Goal: Task Accomplishment & Management: Complete application form

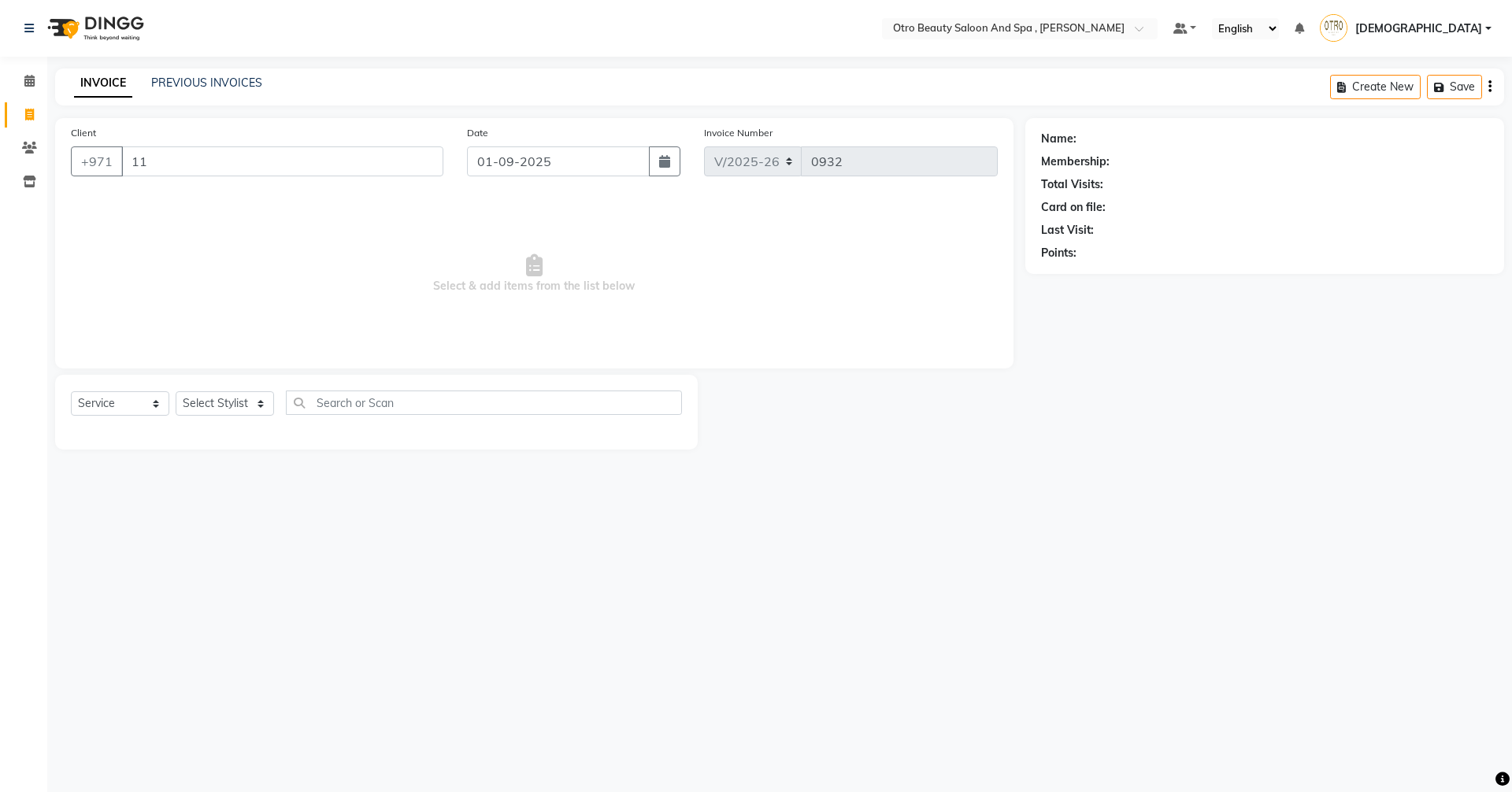
select select "8622"
select select "service"
type input "1"
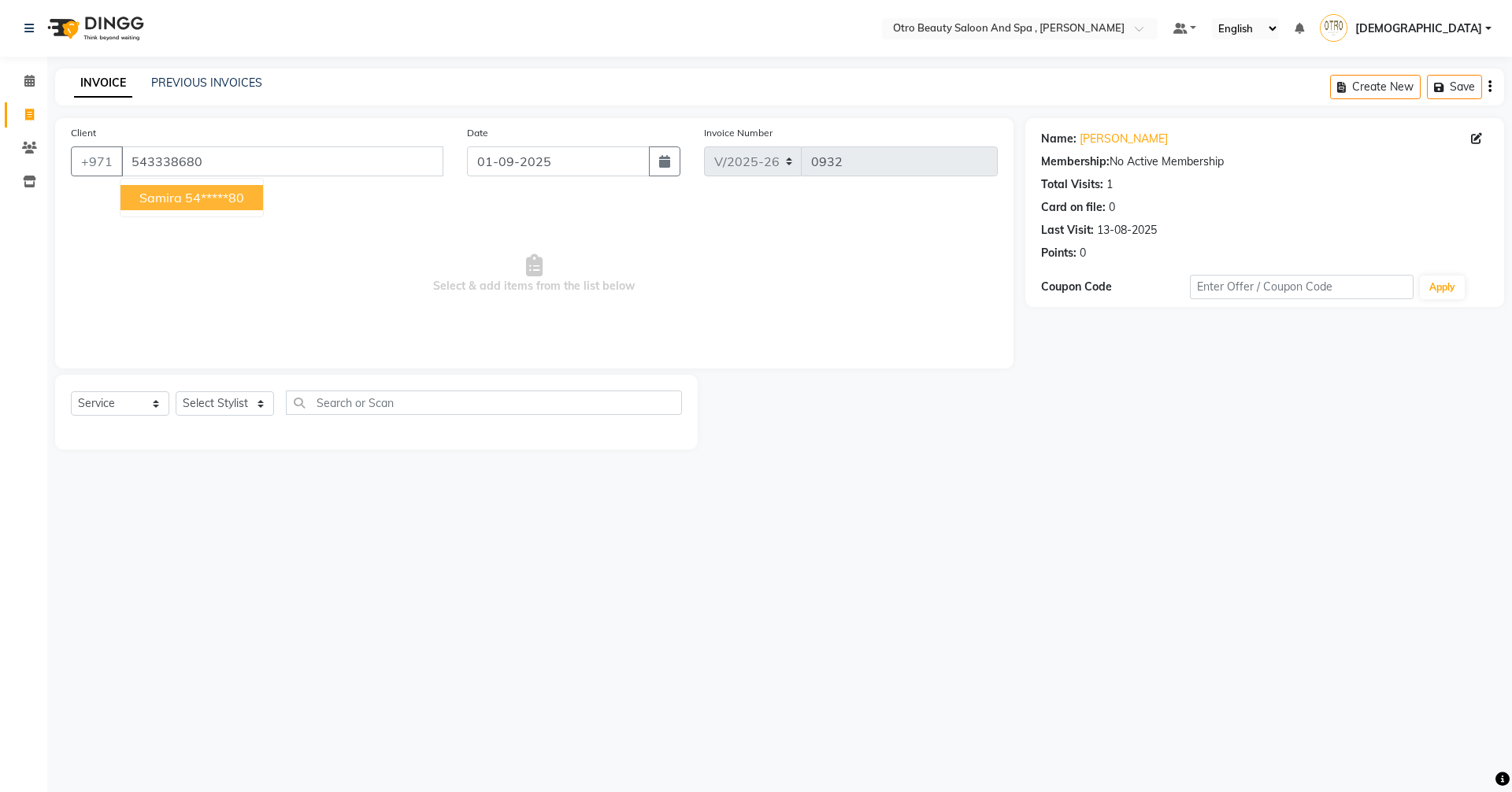
click at [157, 207] on button "samira 54*****80" at bounding box center [192, 198] width 143 height 25
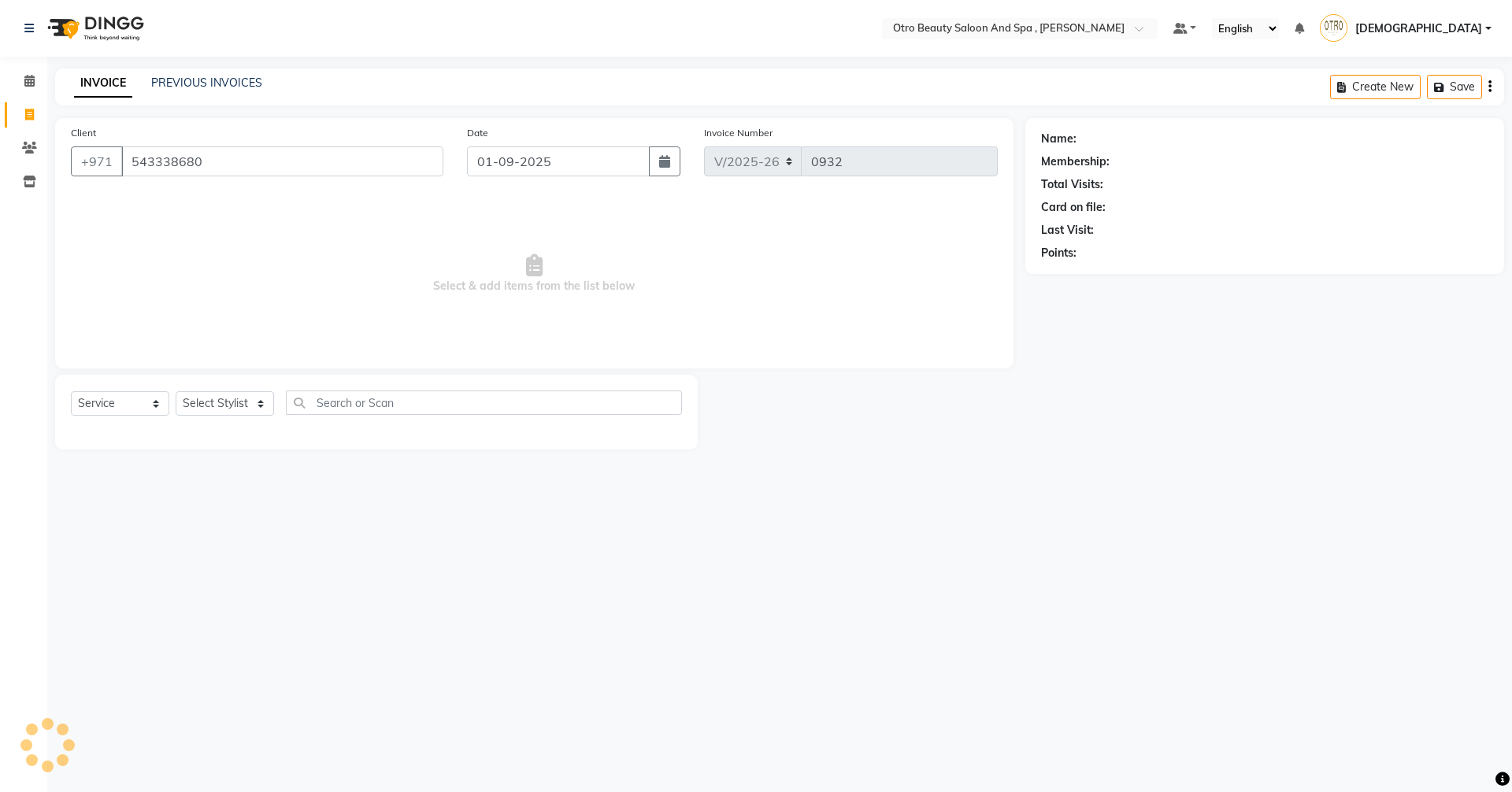
type input "54*****80"
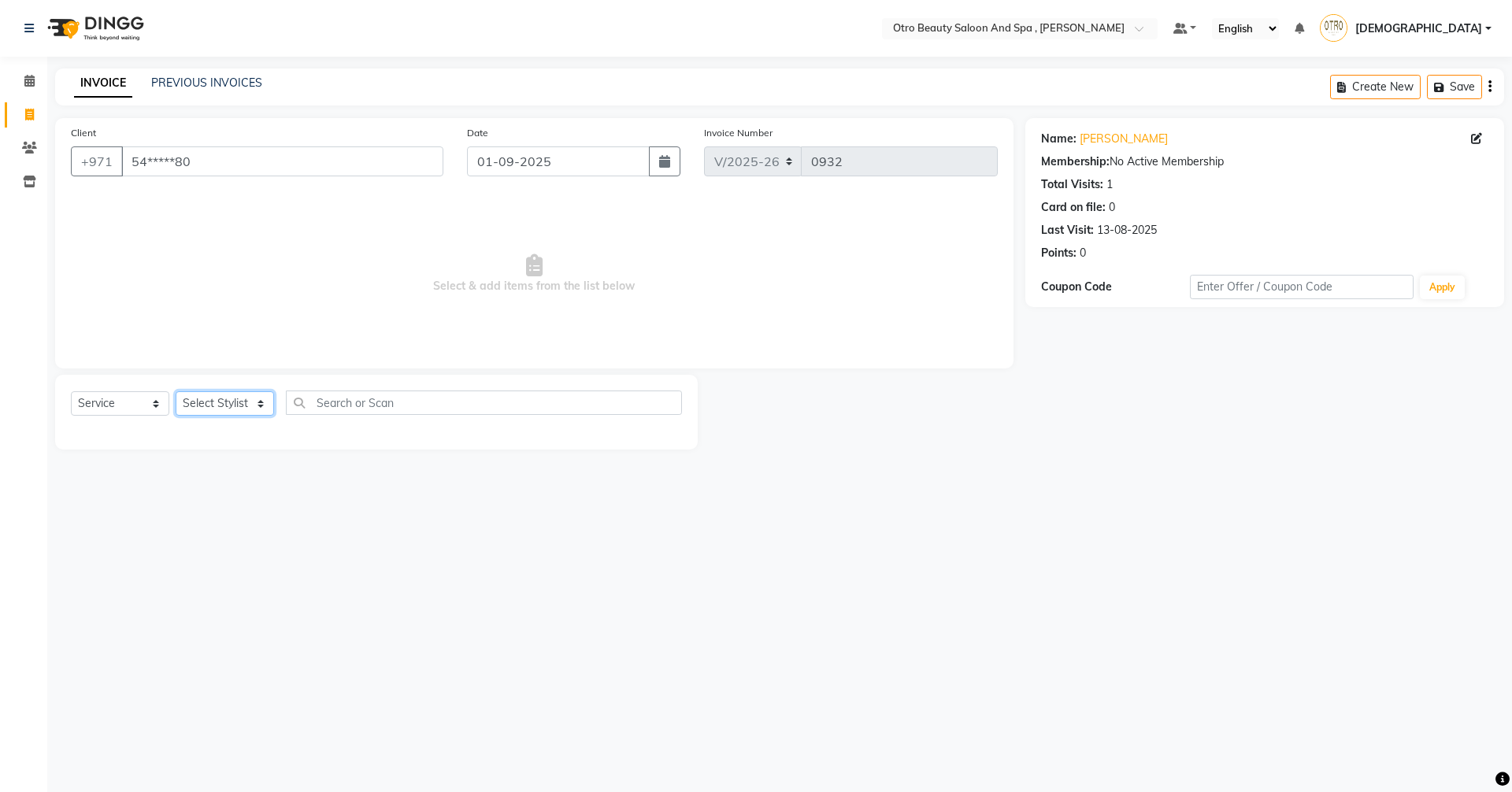
click at [257, 407] on select "Select Stylist [PERSON_NAME] [PERSON_NAME] Hera Karuna [PERSON_NAME] Mamita [PE…" at bounding box center [225, 403] width 98 height 25
select select "86184"
click at [175, 391] on select "Select Stylist [PERSON_NAME] [PERSON_NAME] Hera Karuna [PERSON_NAME] Mamita [PE…" at bounding box center [225, 403] width 98 height 25
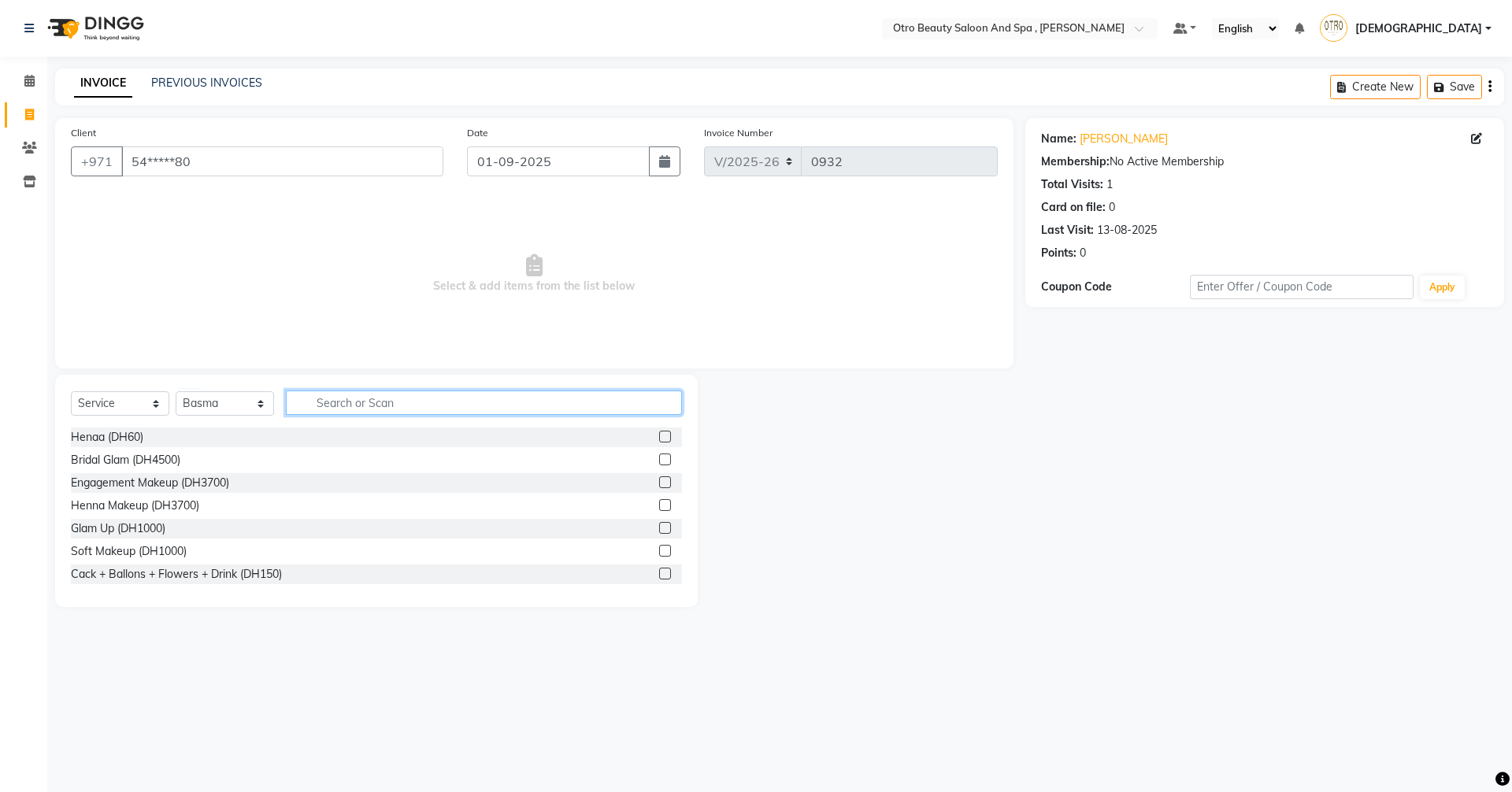
click at [356, 406] on input "text" at bounding box center [484, 403] width 396 height 25
type input "mani"
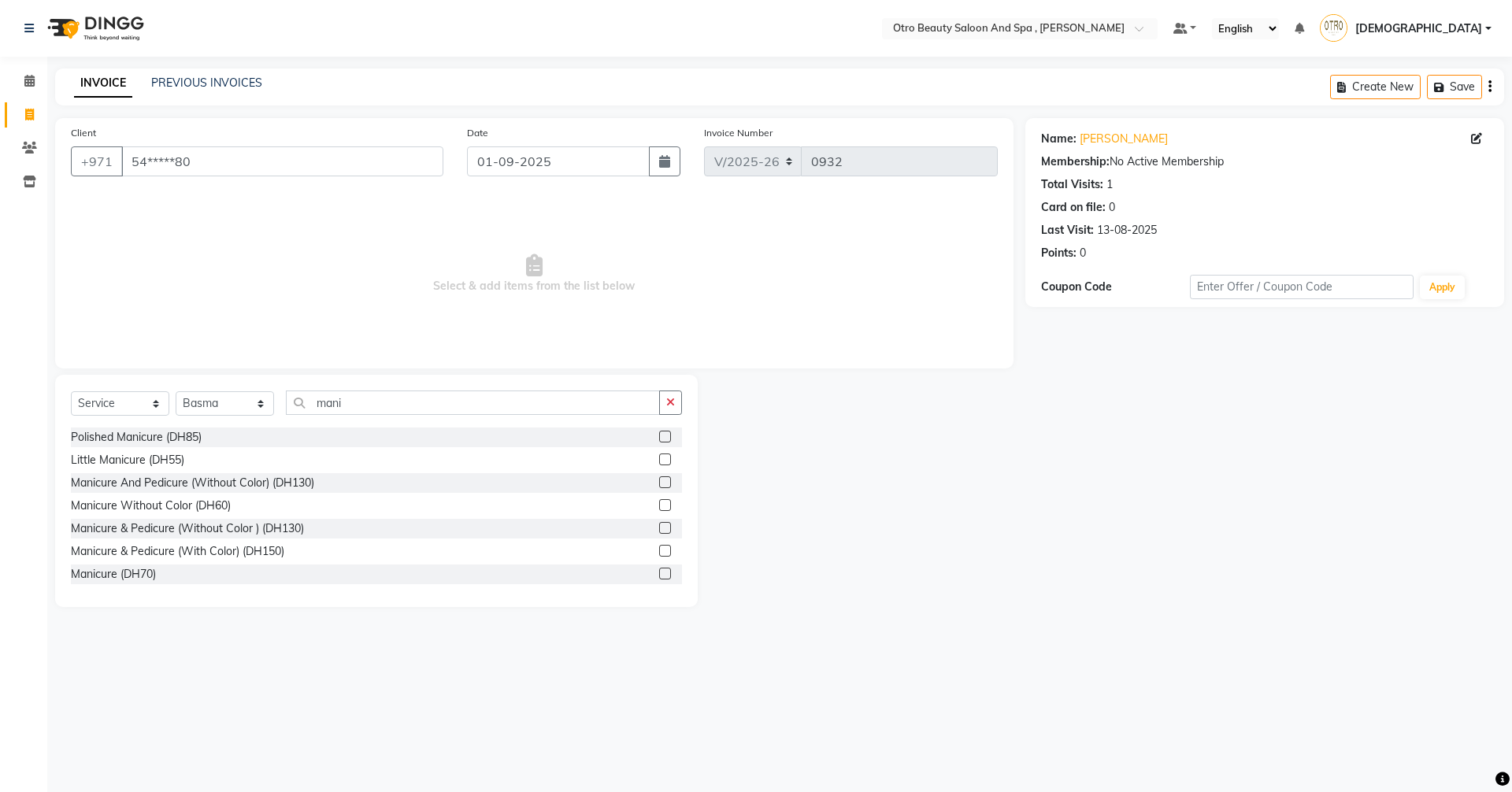
click at [659, 481] on label at bounding box center [665, 482] width 11 height 11
click at [659, 481] on input "checkbox" at bounding box center [664, 483] width 10 height 10
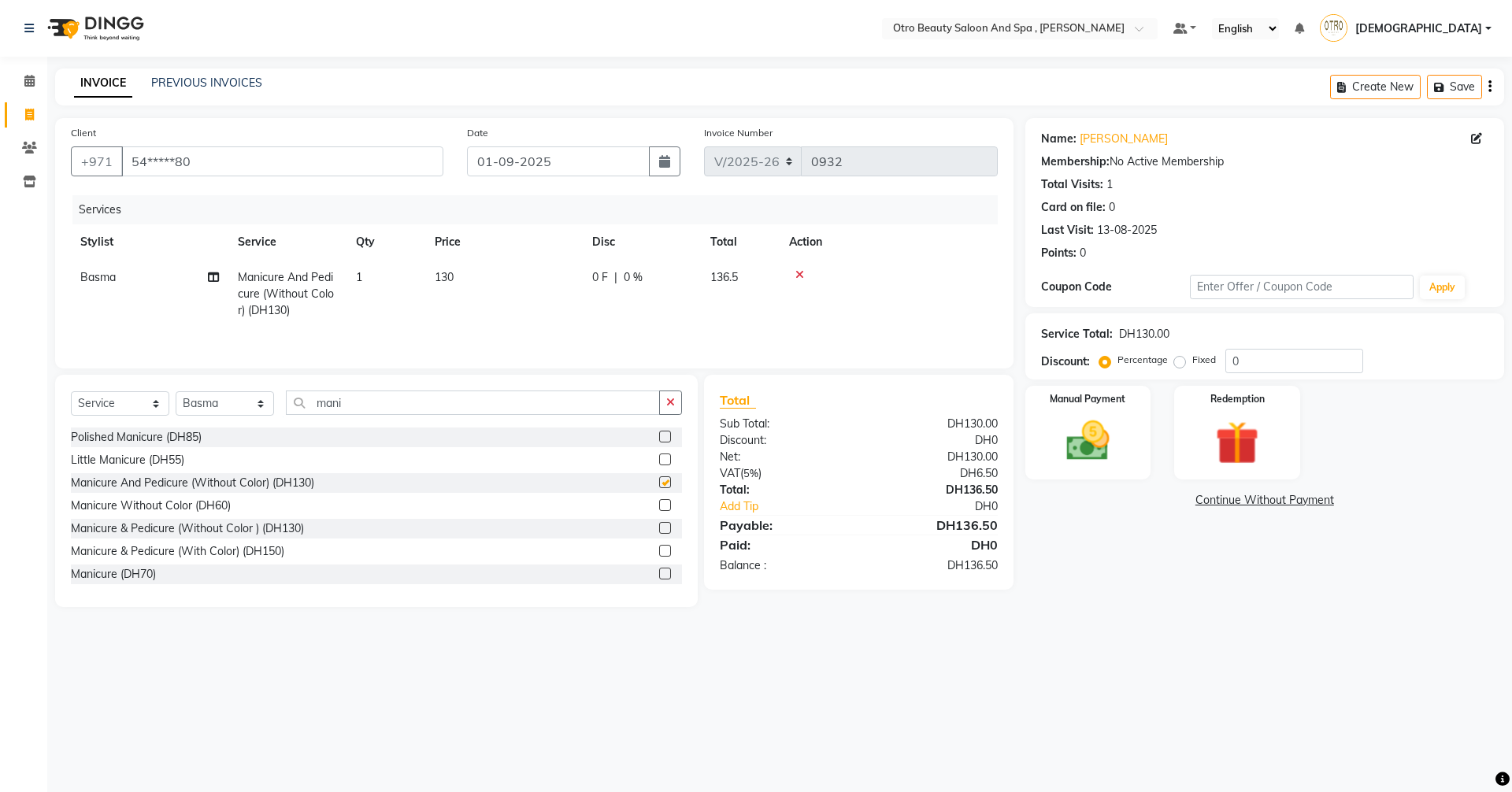
checkbox input "false"
click at [211, 272] on icon at bounding box center [213, 276] width 11 height 11
select select "86184"
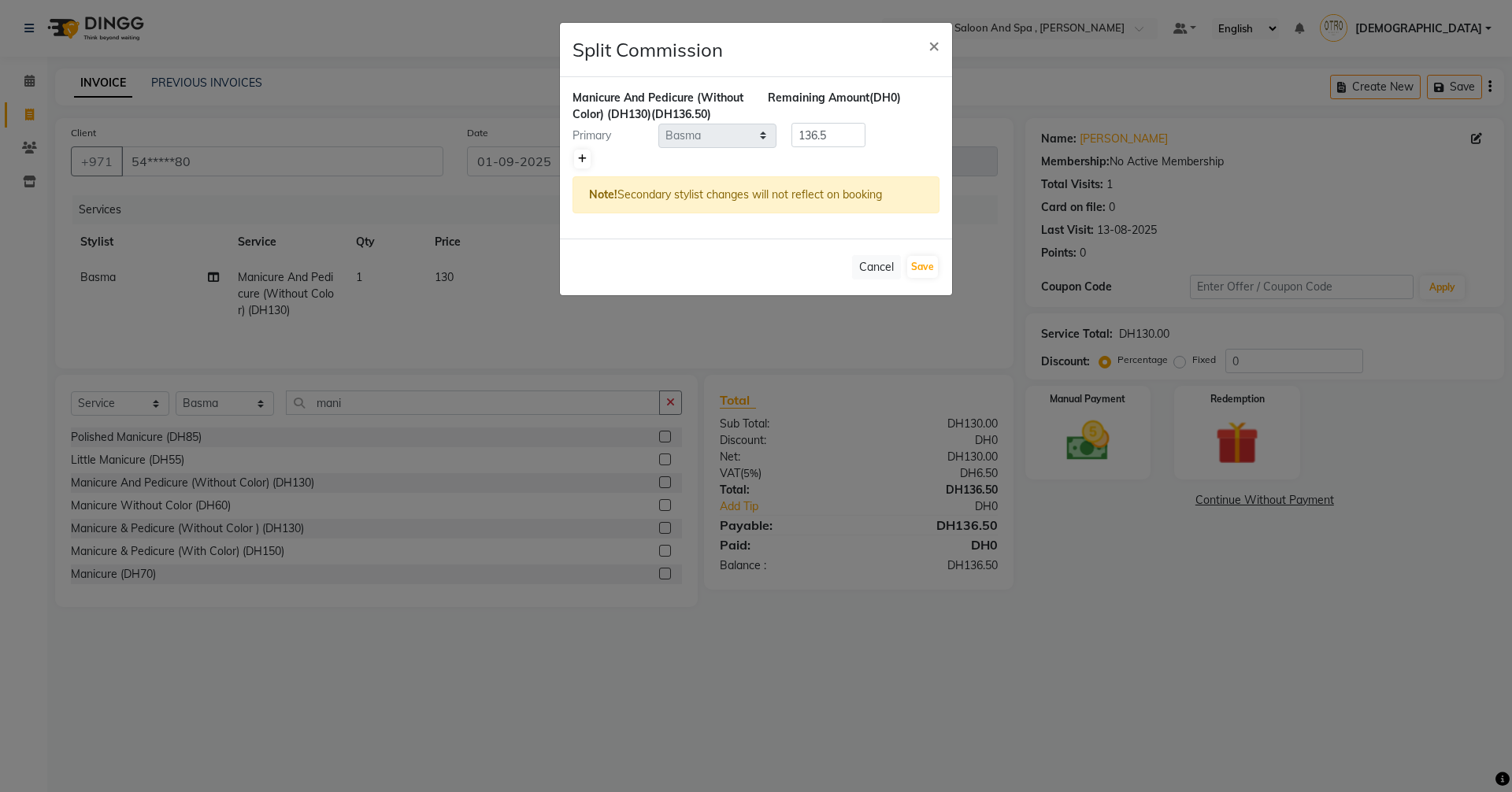
click at [588, 162] on link at bounding box center [582, 158] width 16 height 19
type input "68.25"
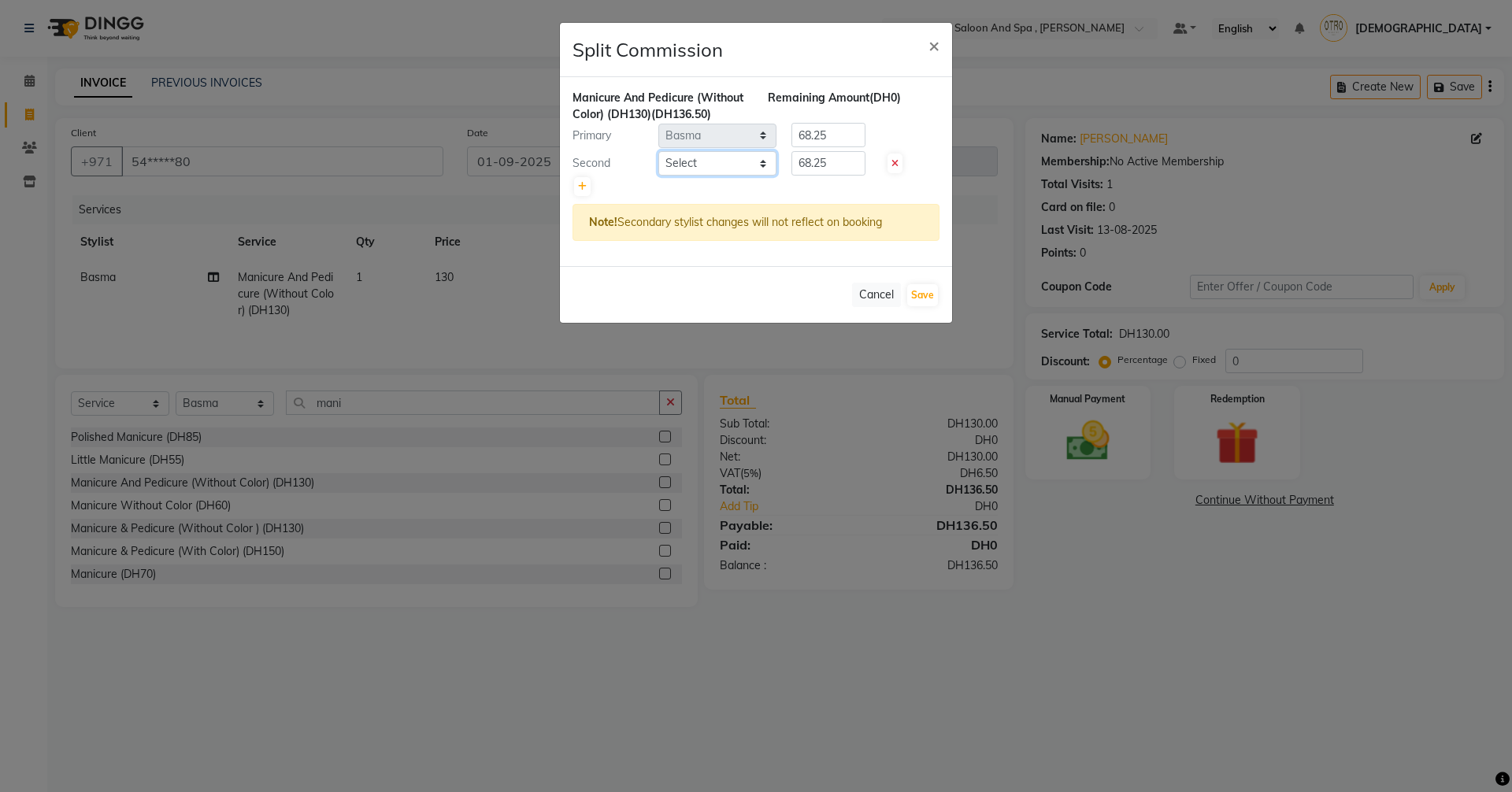
click at [766, 162] on select "Select [PERSON_NAME] [PERSON_NAME] Hera Karuna [PERSON_NAME] Mamita [PERSON_NAM…" at bounding box center [717, 163] width 118 height 25
select select "88126"
click at [658, 151] on select "Select [PERSON_NAME] [PERSON_NAME] Hera Karuna [PERSON_NAME] Mamita [PERSON_NAM…" at bounding box center [717, 163] width 118 height 25
click at [917, 294] on button "Save" at bounding box center [922, 295] width 30 height 22
select select "Select"
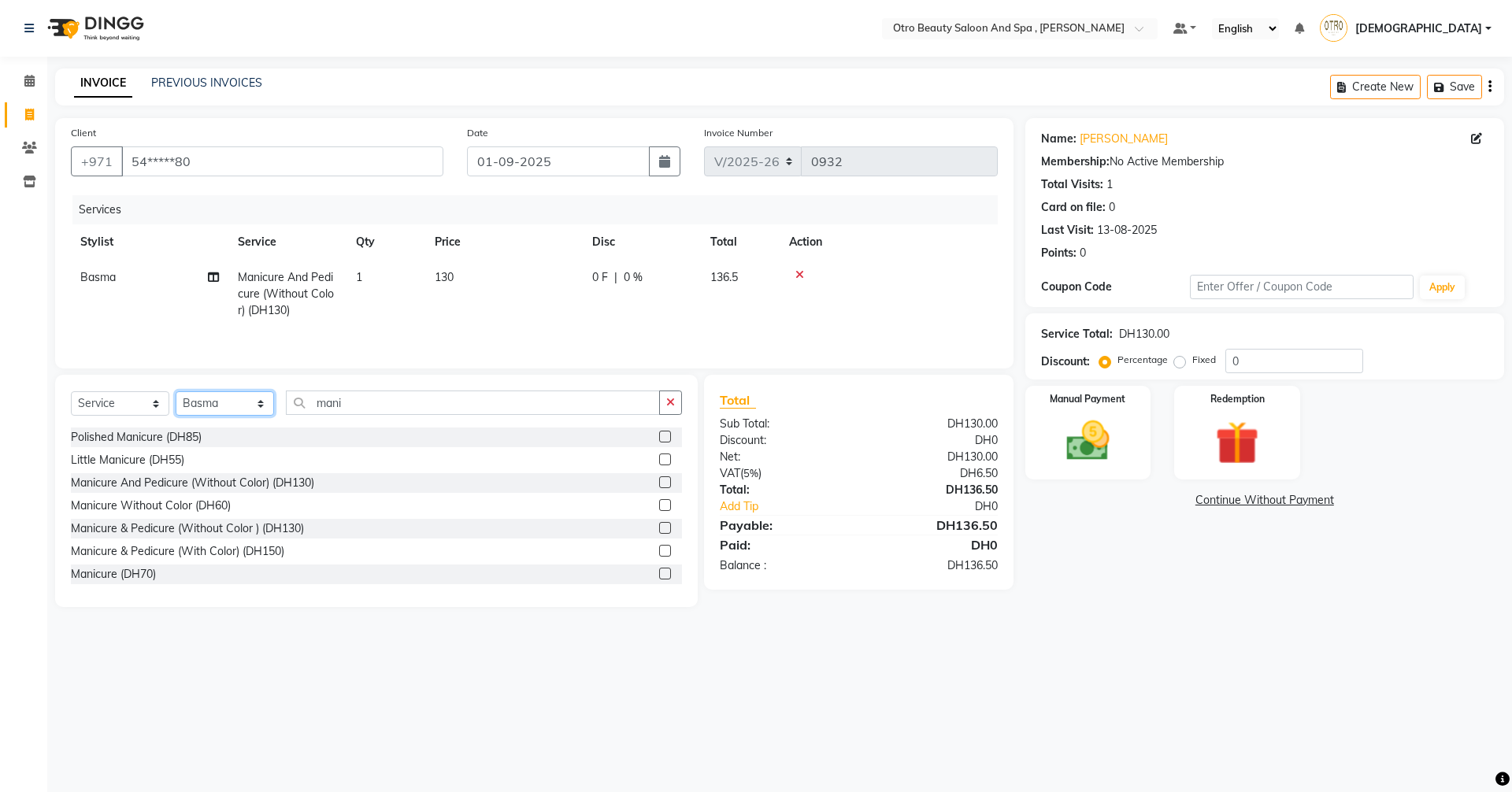
click at [268, 403] on select "Select Stylist [PERSON_NAME] [PERSON_NAME] Hera Karuna [PERSON_NAME] Mamita [PE…" at bounding box center [225, 403] width 98 height 25
select select "86538"
click at [175, 391] on select "Select Stylist [PERSON_NAME] [PERSON_NAME] Hera Karuna [PERSON_NAME] Mamita [PE…" at bounding box center [225, 403] width 98 height 25
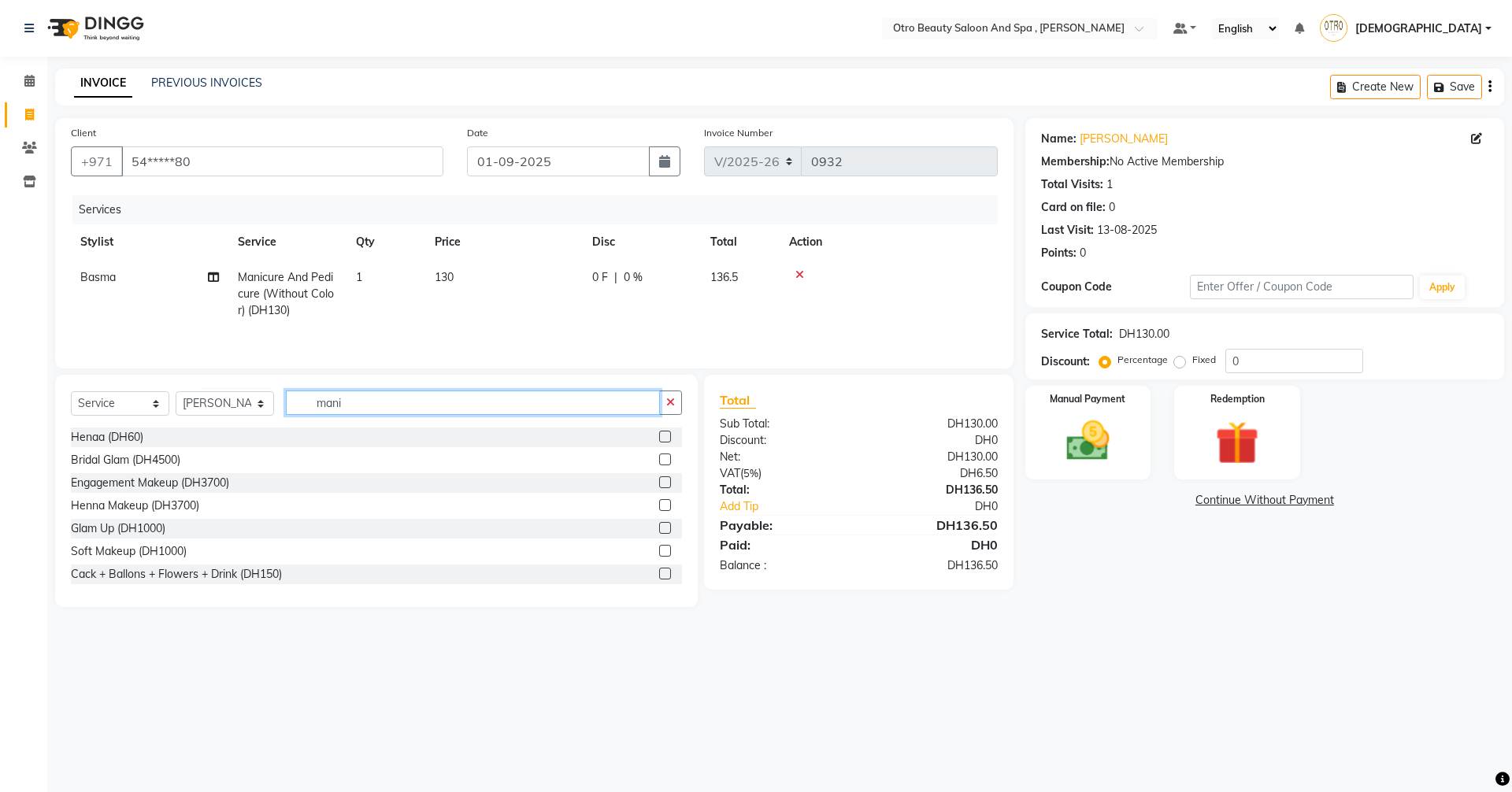
click at [352, 398] on input "mani" at bounding box center [473, 403] width 374 height 25
type input "m"
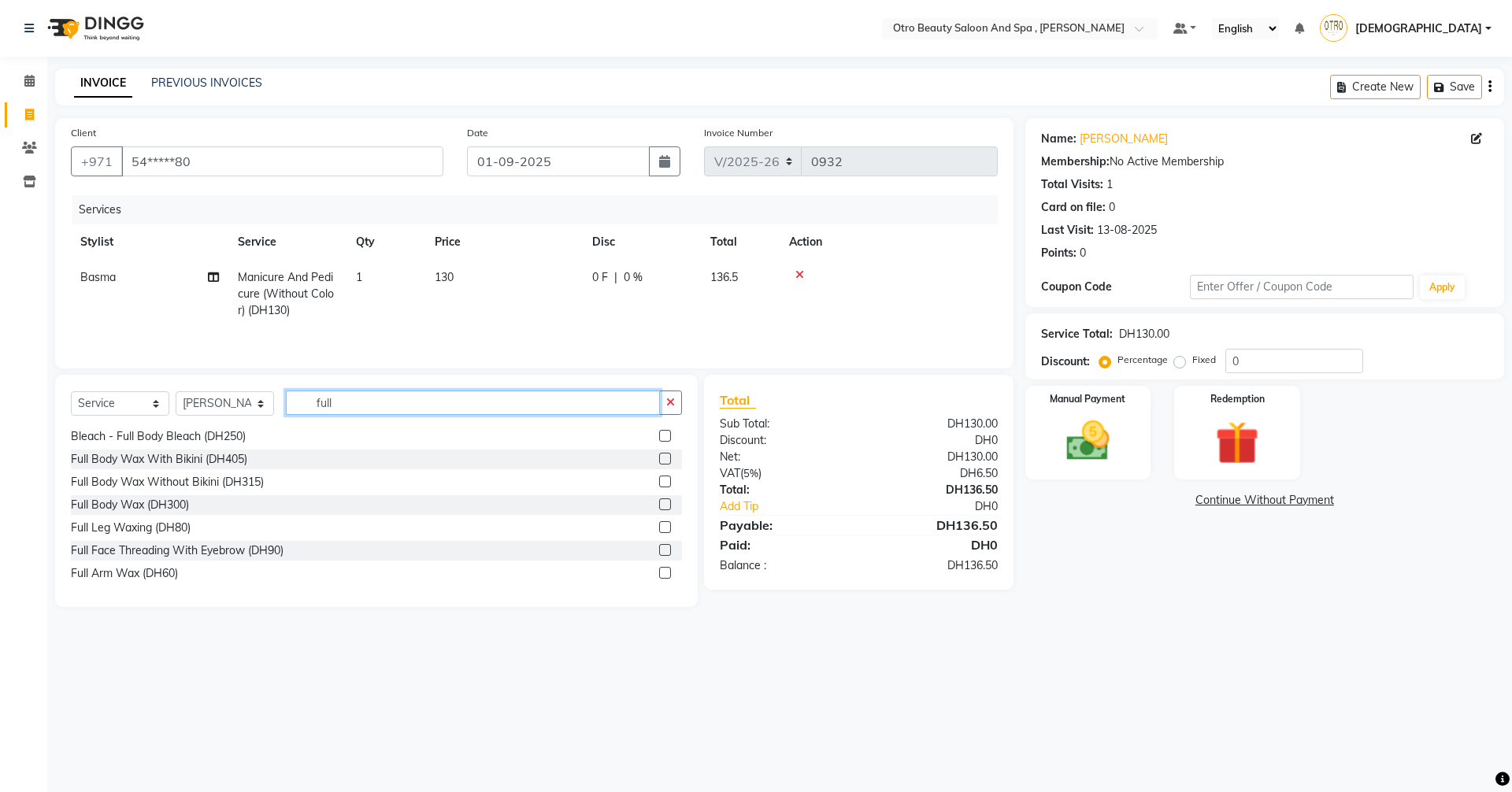
scroll to position [162, 0]
type input "full"
click at [659, 546] on label at bounding box center [665, 548] width 11 height 11
click at [659, 546] on input "checkbox" at bounding box center [664, 549] width 10 height 10
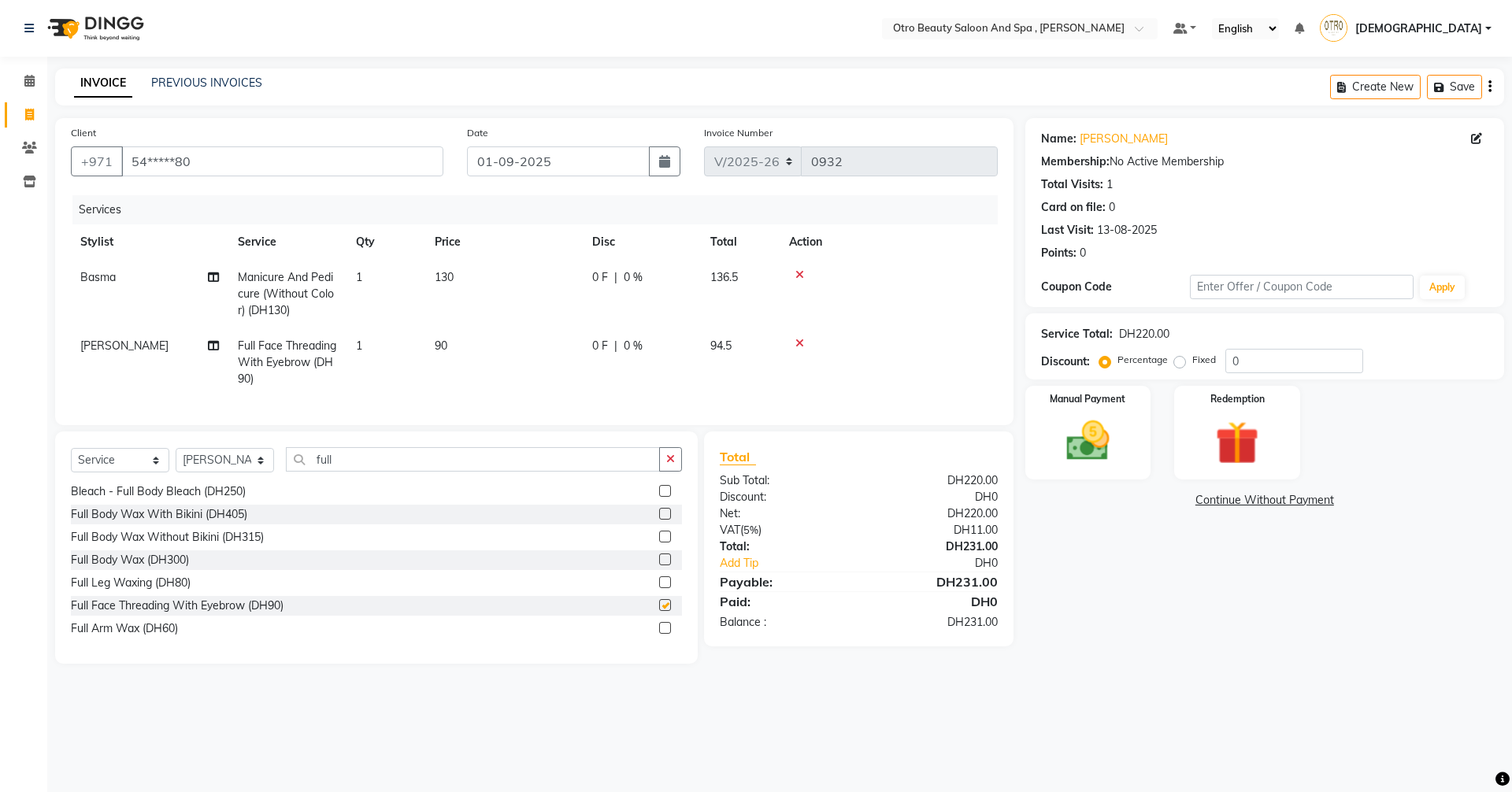
checkbox input "false"
click at [260, 471] on select "Select Stylist [PERSON_NAME] [PERSON_NAME] Hera Karuna [PERSON_NAME] Mamita [PE…" at bounding box center [225, 460] width 98 height 25
select select "86535"
click at [175, 460] on select "Select Stylist [PERSON_NAME] [PERSON_NAME] Hera Karuna [PERSON_NAME] Mamita [PE…" at bounding box center [225, 460] width 98 height 25
click at [380, 468] on input "full" at bounding box center [473, 459] width 374 height 25
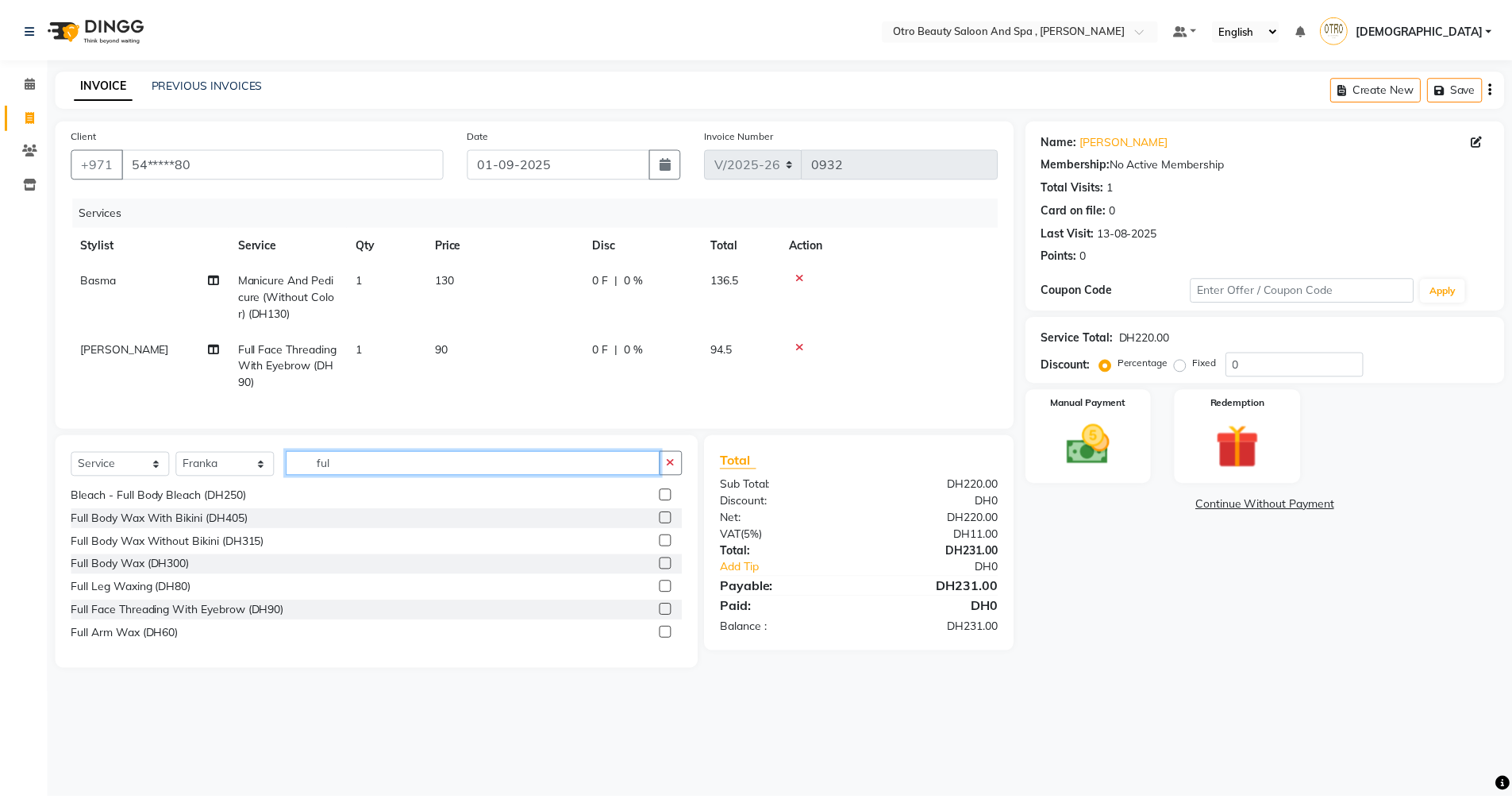
scroll to position [0, 0]
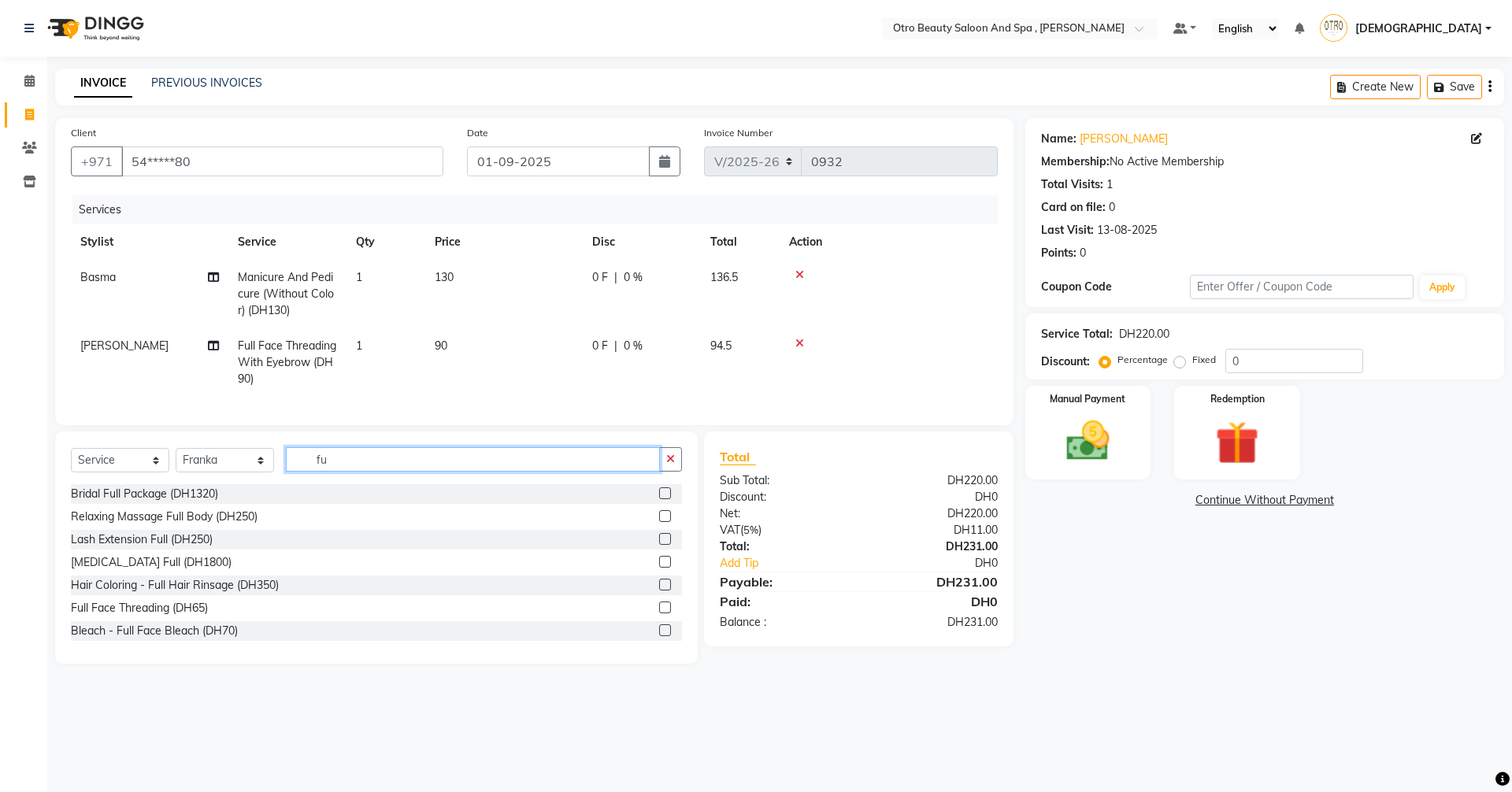
type input "f"
type input "mani"
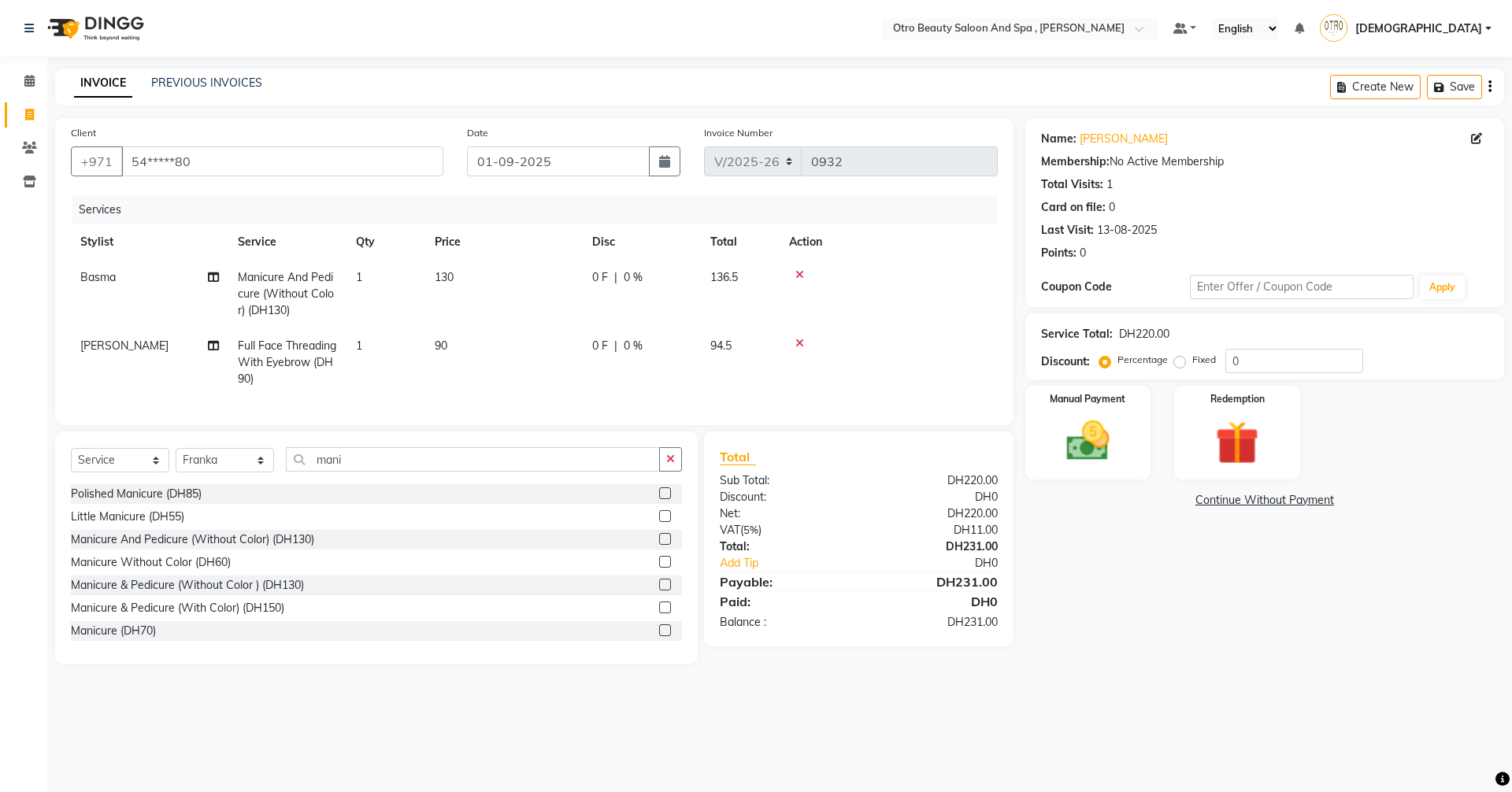
click at [659, 545] on label at bounding box center [665, 539] width 11 height 11
click at [659, 545] on input "checkbox" at bounding box center [664, 539] width 10 height 10
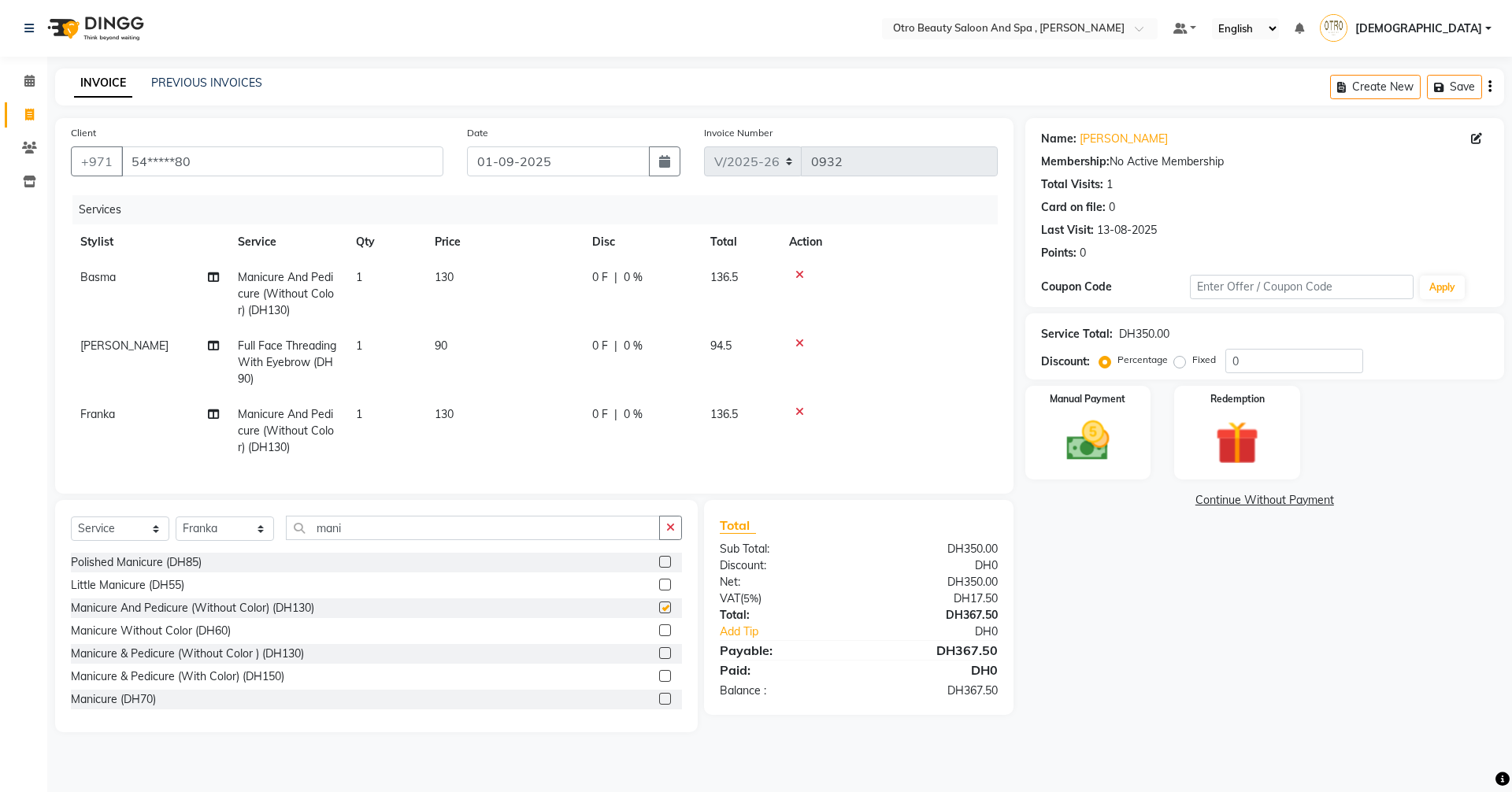
checkbox input "false"
click at [212, 412] on icon at bounding box center [213, 413] width 11 height 11
select select "86535"
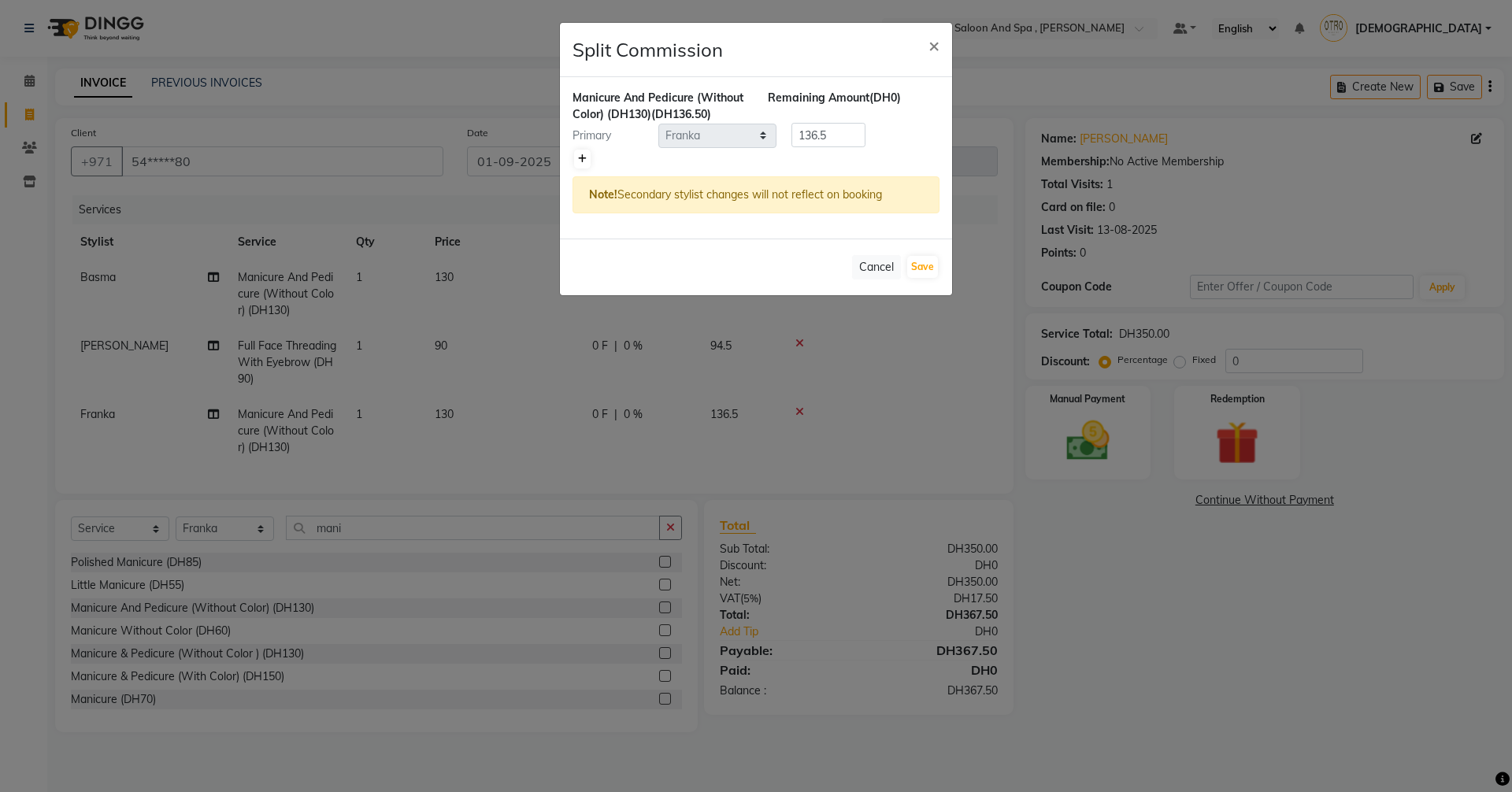
click at [586, 160] on link at bounding box center [582, 158] width 16 height 19
type input "68.25"
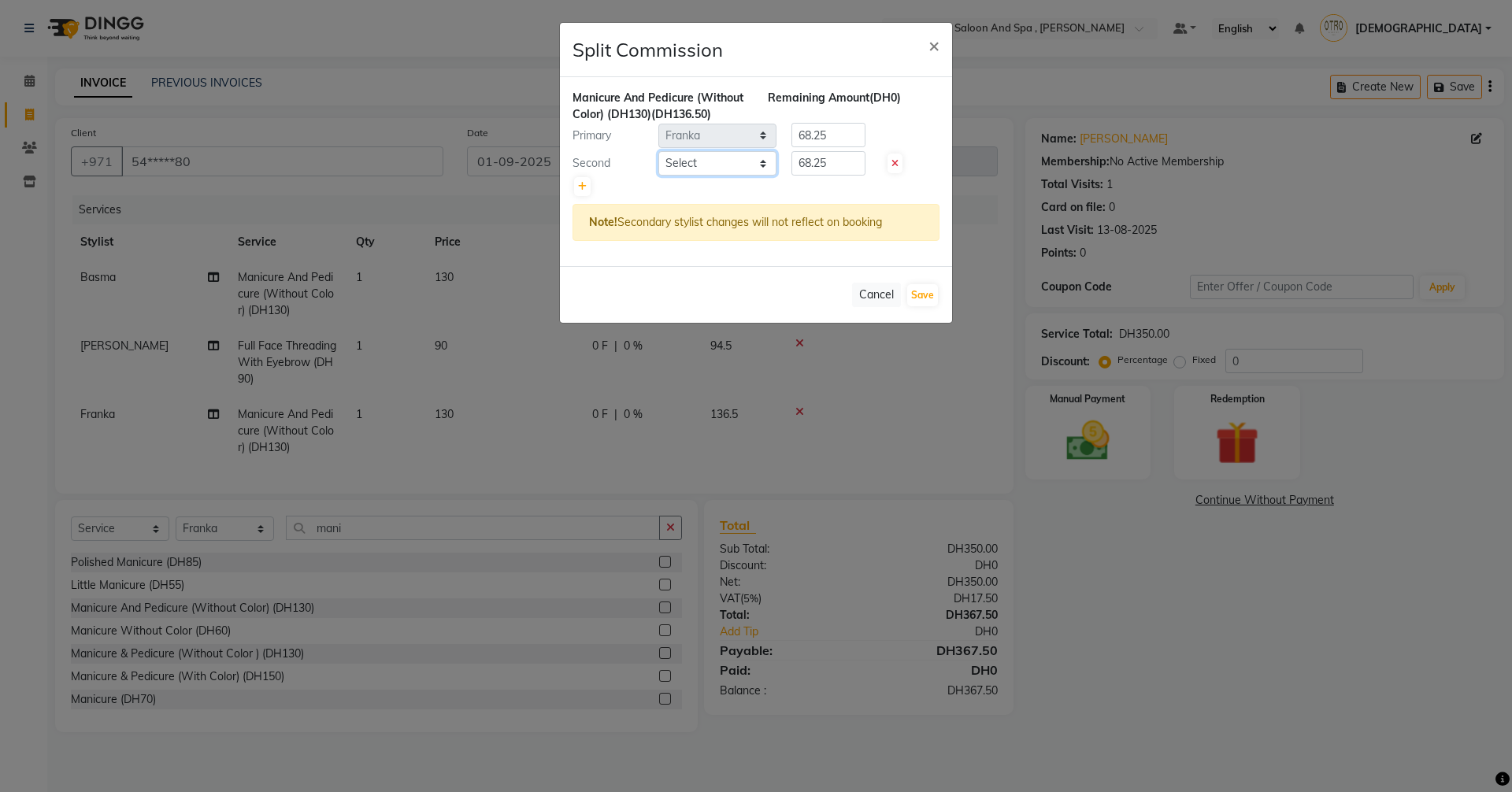
click at [770, 161] on select "Select [PERSON_NAME] [PERSON_NAME] Hera Karuna [PERSON_NAME] Mamita [PERSON_NAM…" at bounding box center [717, 163] width 118 height 25
select select "87851"
click at [658, 151] on select "Select [PERSON_NAME] [PERSON_NAME] Hera Karuna [PERSON_NAME] Mamita [PERSON_NAM…" at bounding box center [717, 163] width 118 height 25
click at [927, 293] on button "Save" at bounding box center [922, 295] width 30 height 22
select select "Select"
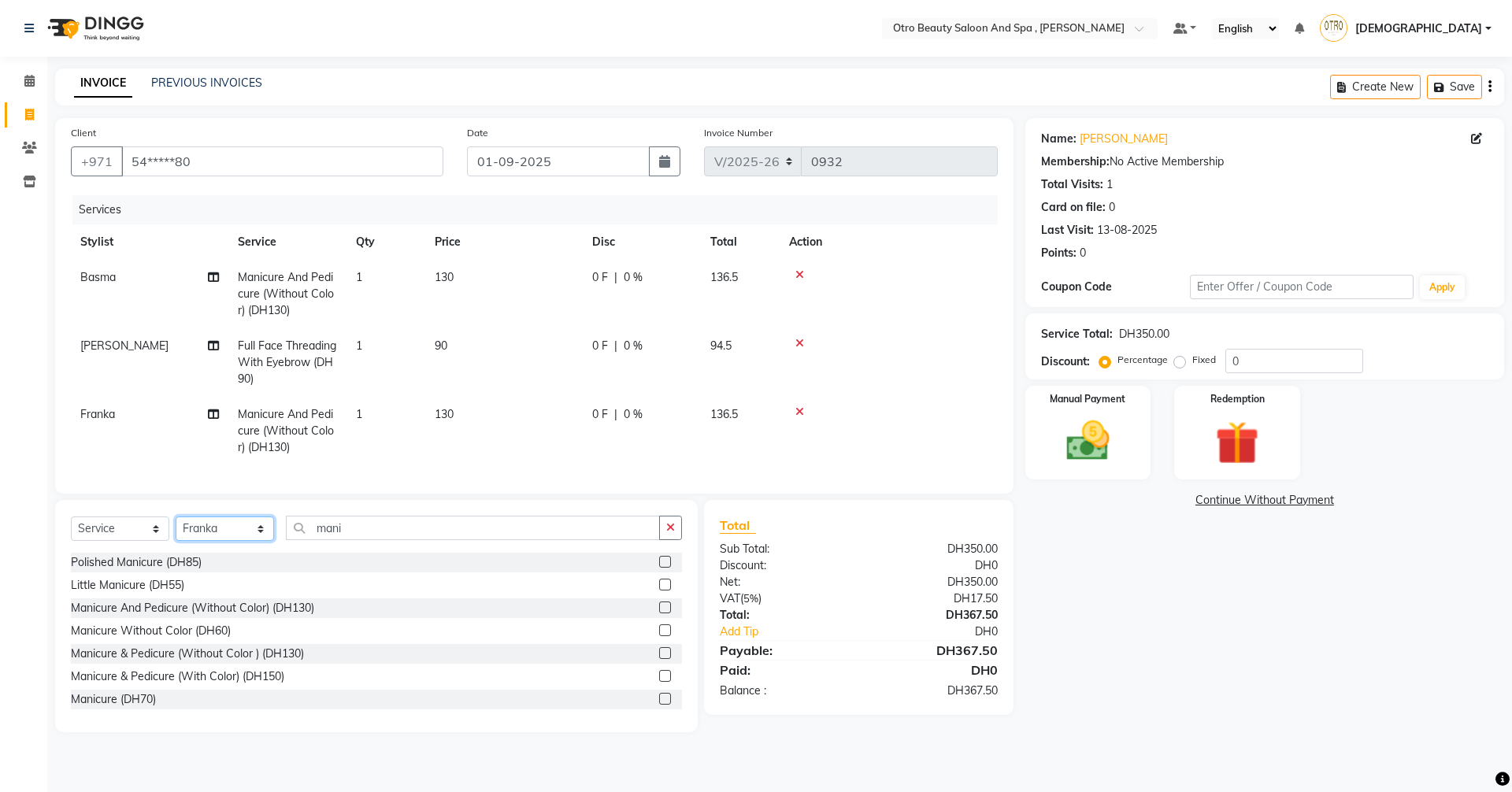
click at [263, 539] on select "Select Stylist [PERSON_NAME] [PERSON_NAME] Hera Karuna [PERSON_NAME] Mamita [PE…" at bounding box center [225, 529] width 98 height 25
select select "86184"
click at [175, 528] on select "Select Stylist [PERSON_NAME] [PERSON_NAME] Hera Karuna [PERSON_NAME] Mamita [PE…" at bounding box center [225, 529] width 98 height 25
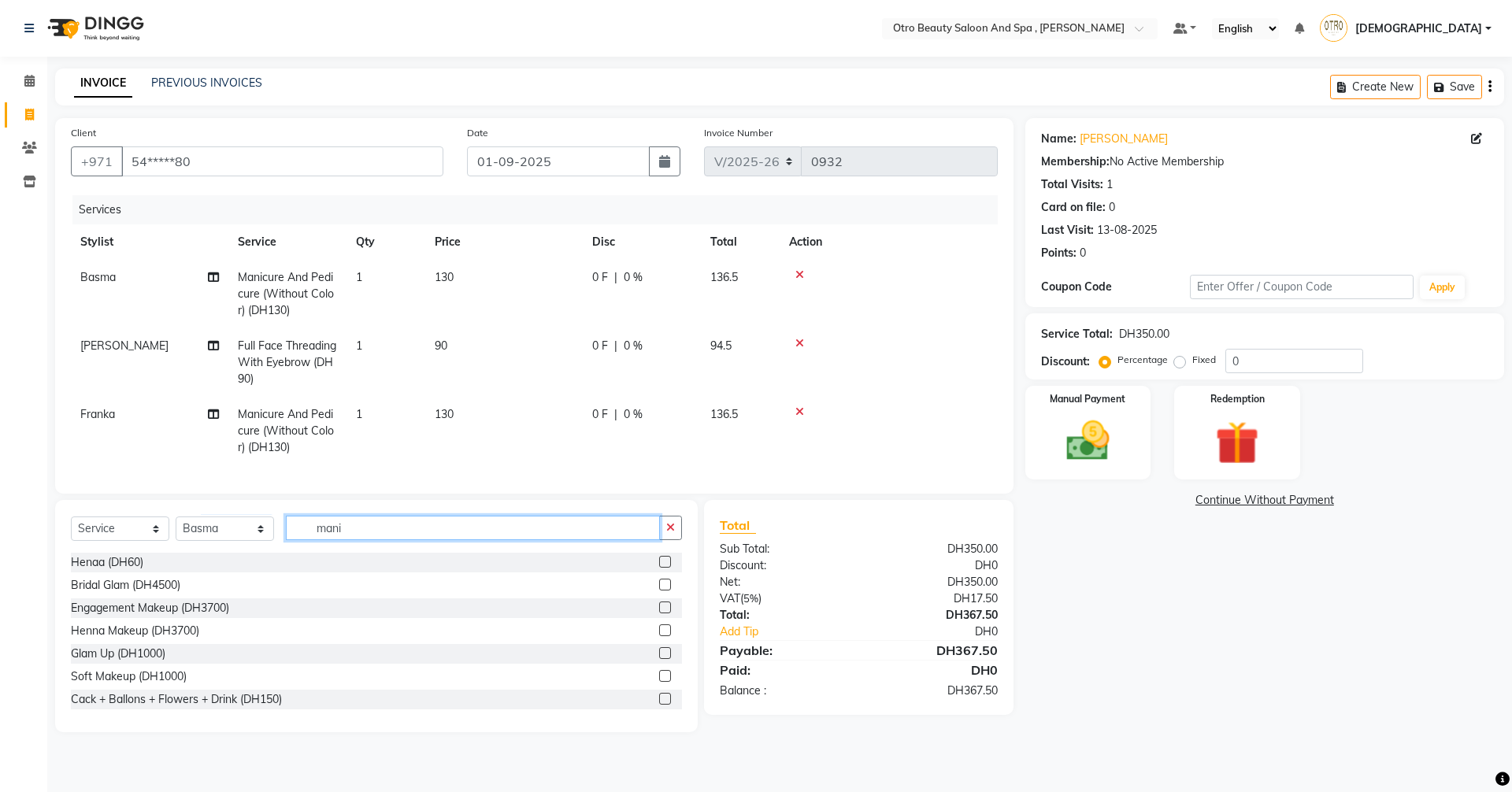
click at [390, 540] on input "mani" at bounding box center [473, 528] width 374 height 25
type input "m"
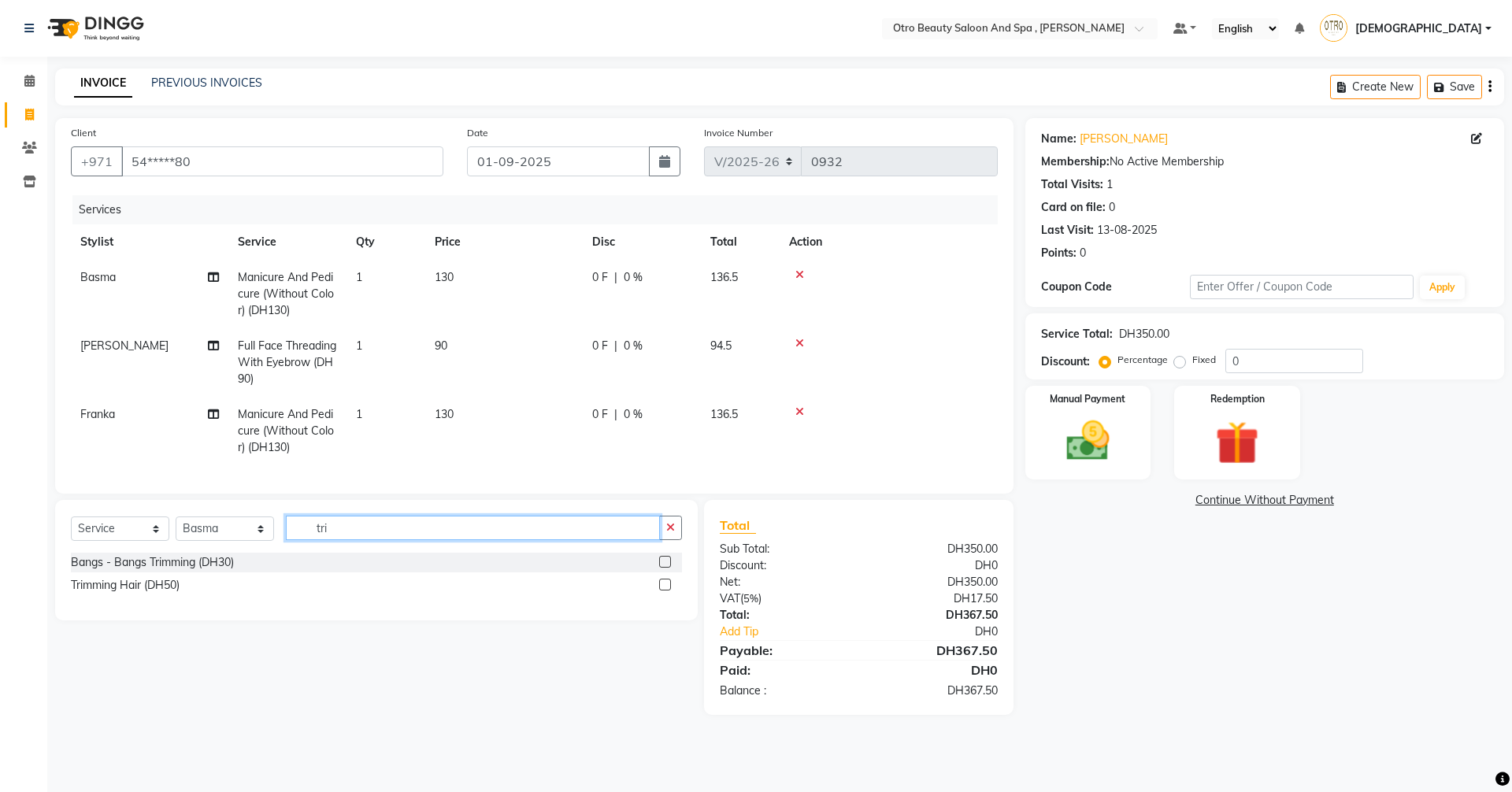
type input "tri"
click at [667, 590] on label at bounding box center [665, 585] width 11 height 11
click at [667, 590] on input "checkbox" at bounding box center [664, 585] width 10 height 10
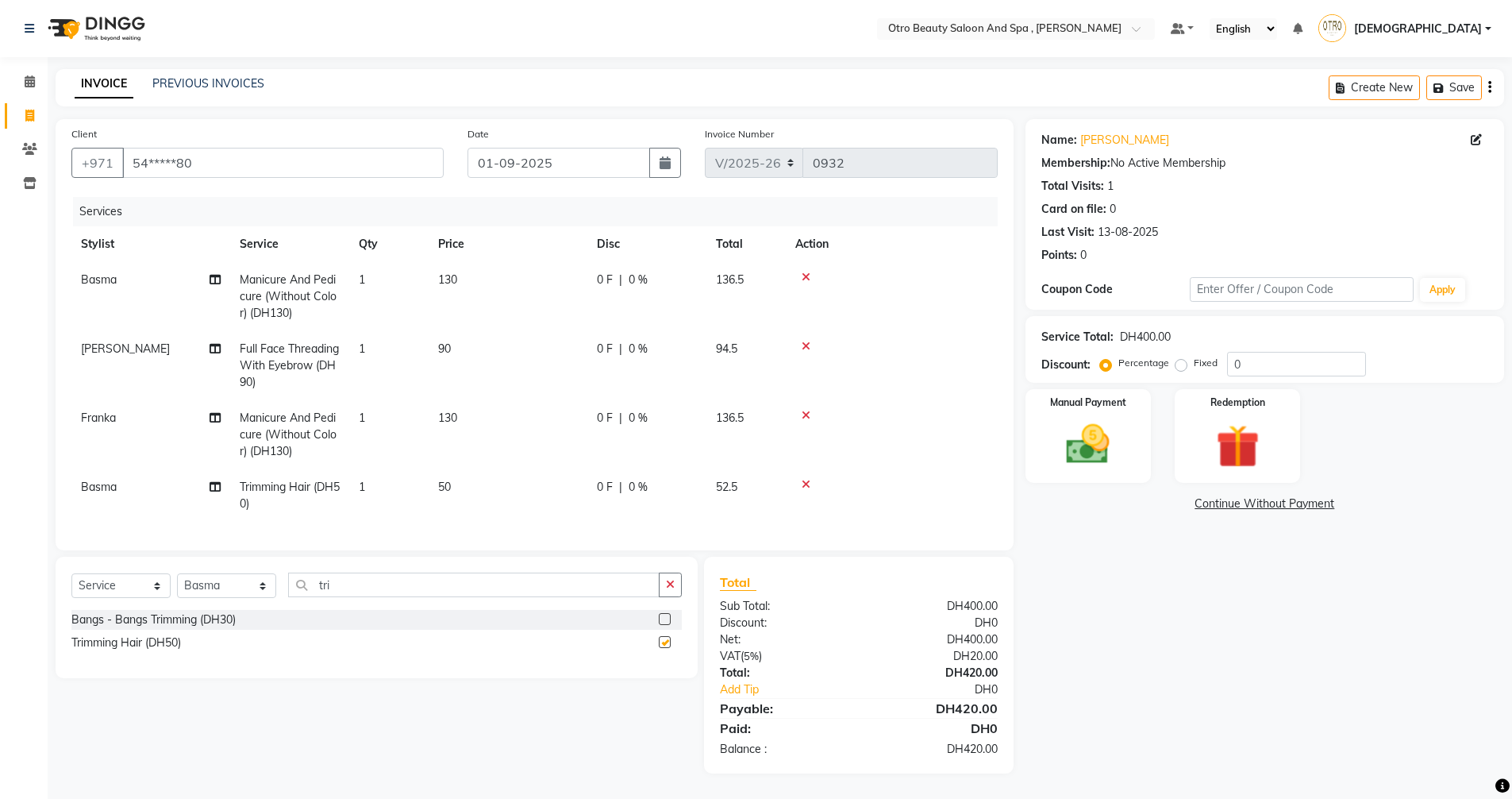
checkbox input "false"
click at [260, 598] on select "Select Stylist [PERSON_NAME] [PERSON_NAME] Hera Karuna [PERSON_NAME] Mamita [PE…" at bounding box center [227, 586] width 99 height 25
select select "86535"
click at [177, 586] on select "Select Stylist [PERSON_NAME] [PERSON_NAME] Hera Karuna [PERSON_NAME] Mamita [PE…" at bounding box center [227, 586] width 99 height 25
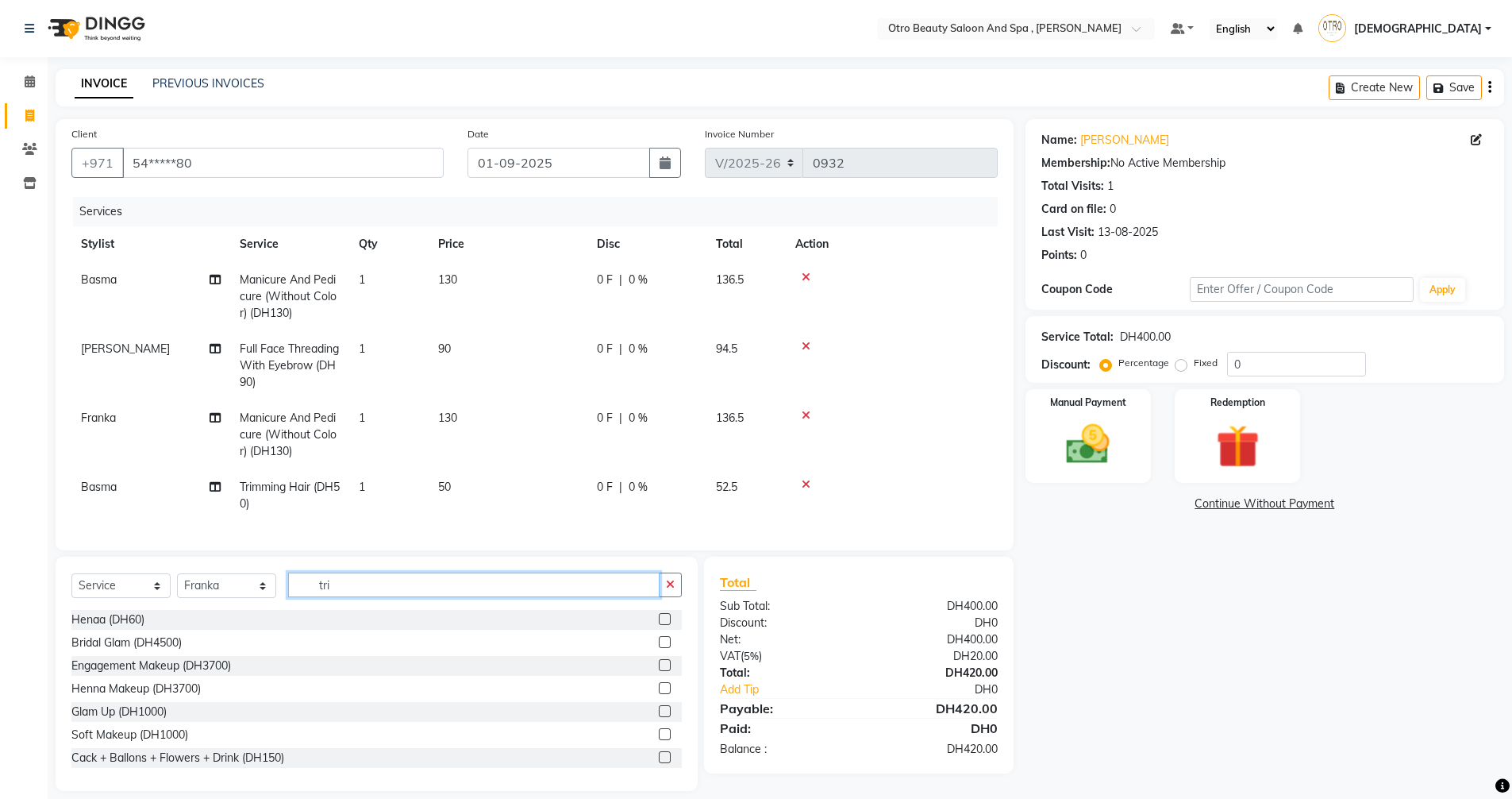
click at [365, 597] on input "tri" at bounding box center [474, 585] width 371 height 25
type input "t"
type input "eye"
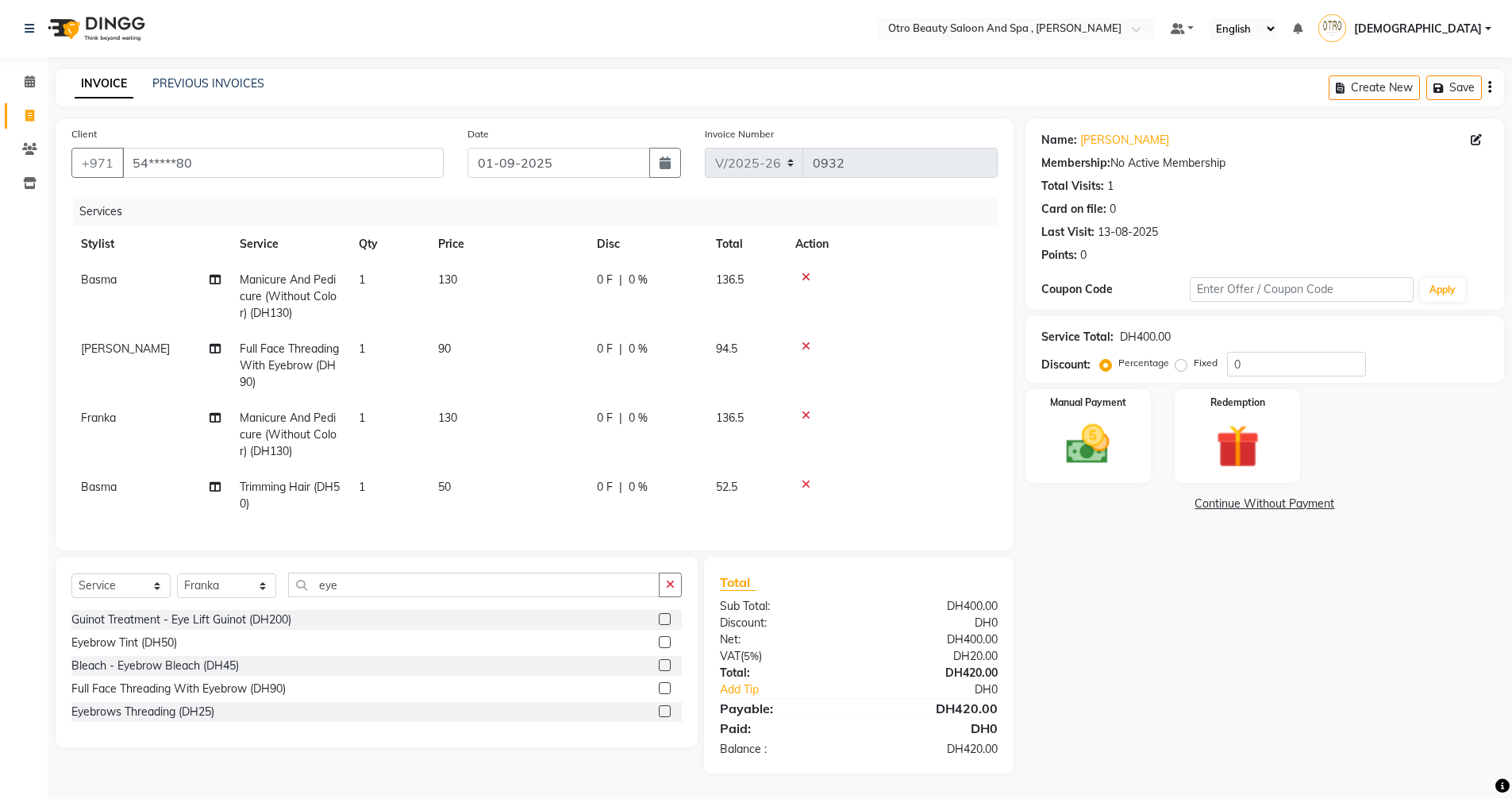
click at [664, 717] on label at bounding box center [665, 711] width 12 height 12
click at [664, 717] on input "checkbox" at bounding box center [664, 712] width 10 height 10
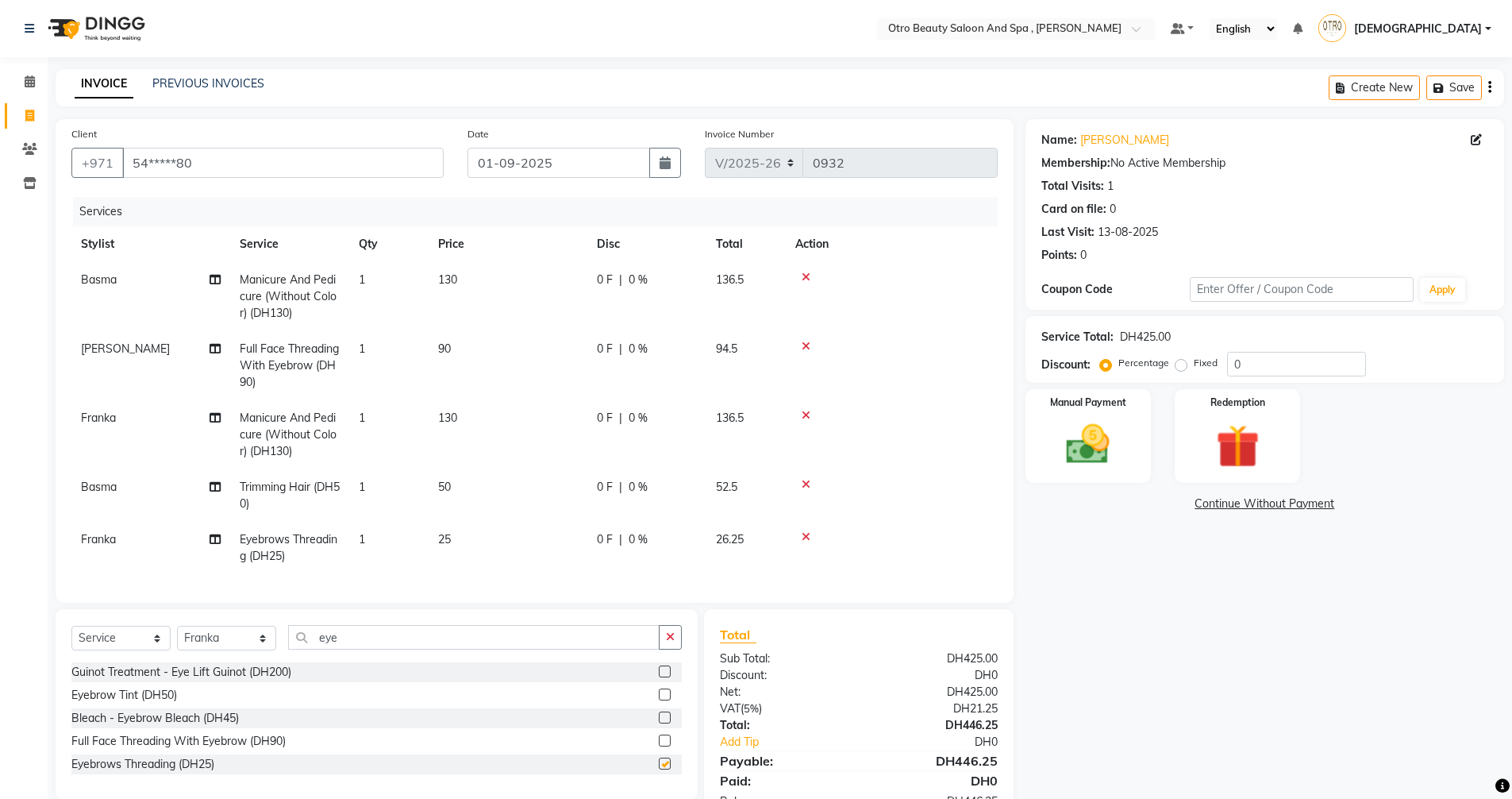
checkbox input "false"
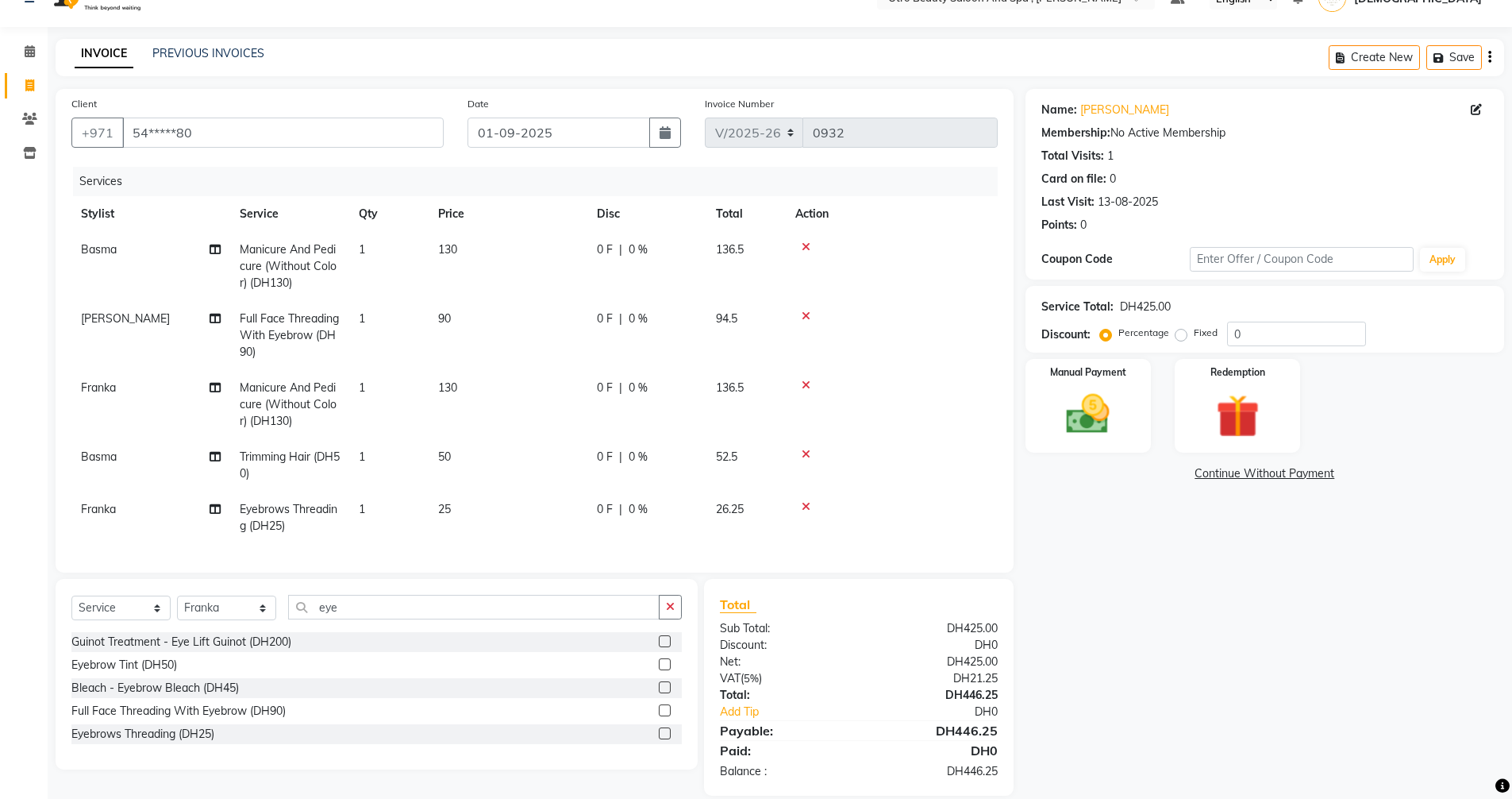
scroll to position [58, 0]
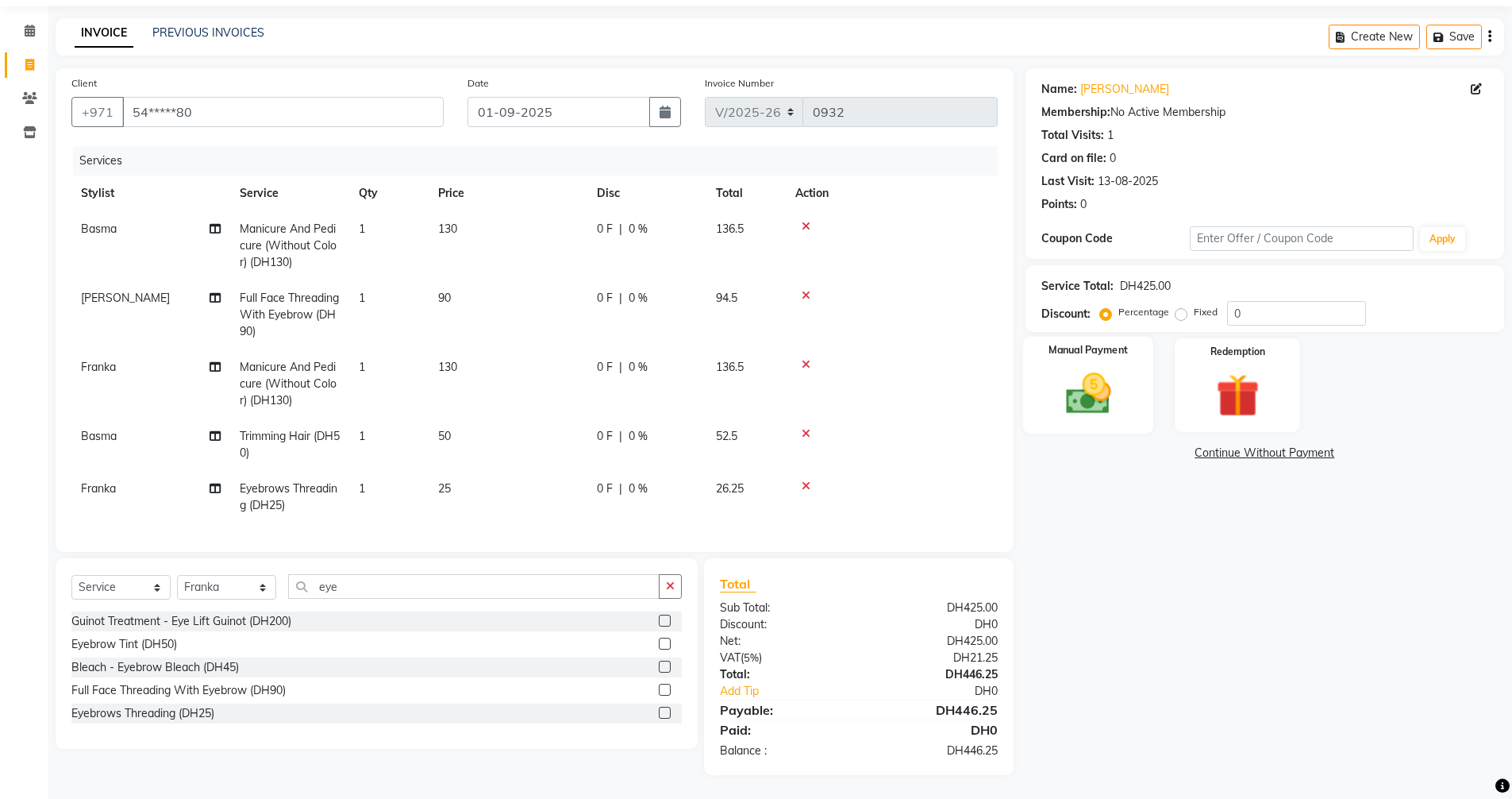
click at [1092, 373] on img at bounding box center [1088, 394] width 73 height 51
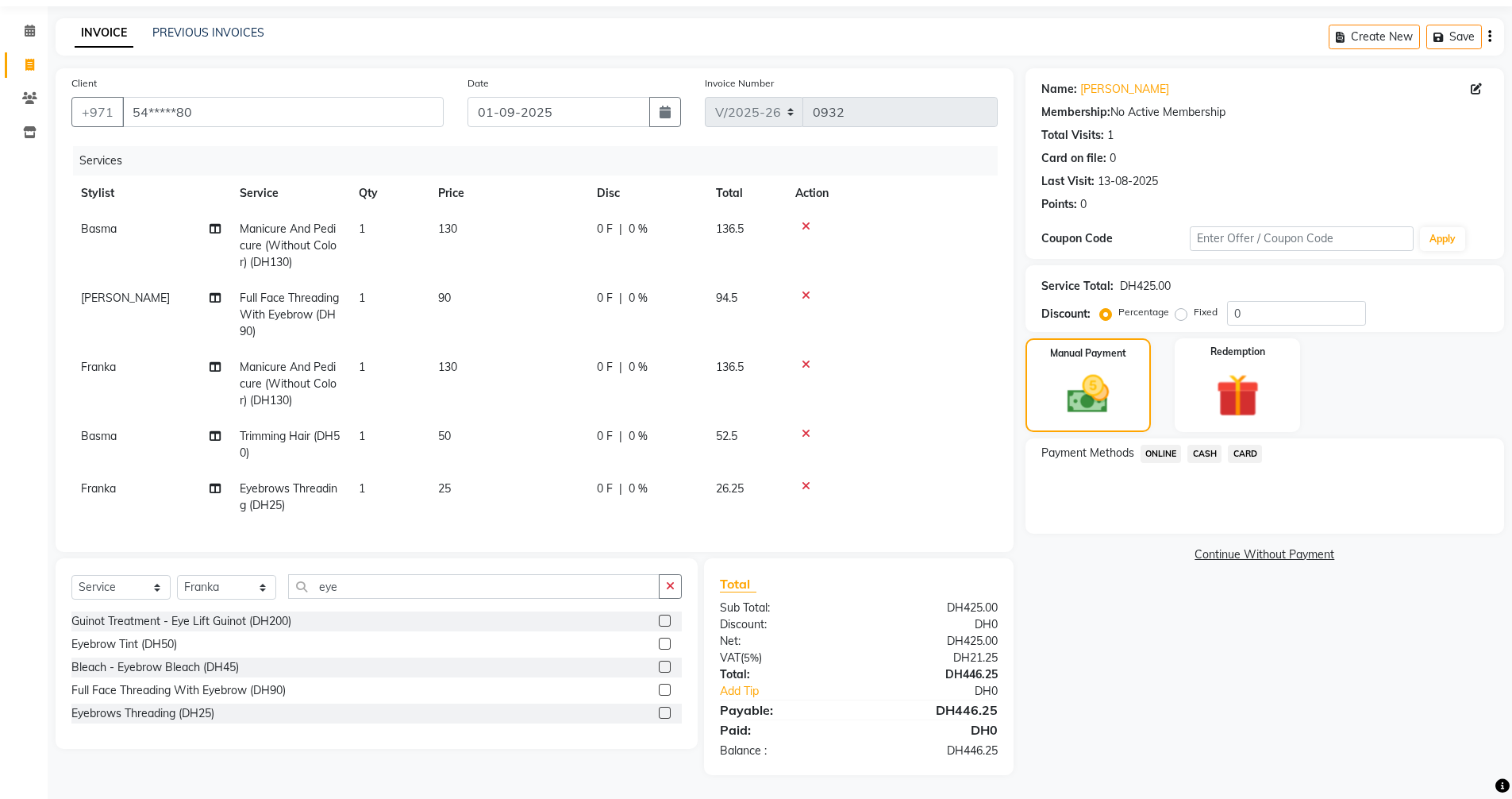
click at [1243, 445] on span "CARD" at bounding box center [1245, 454] width 34 height 18
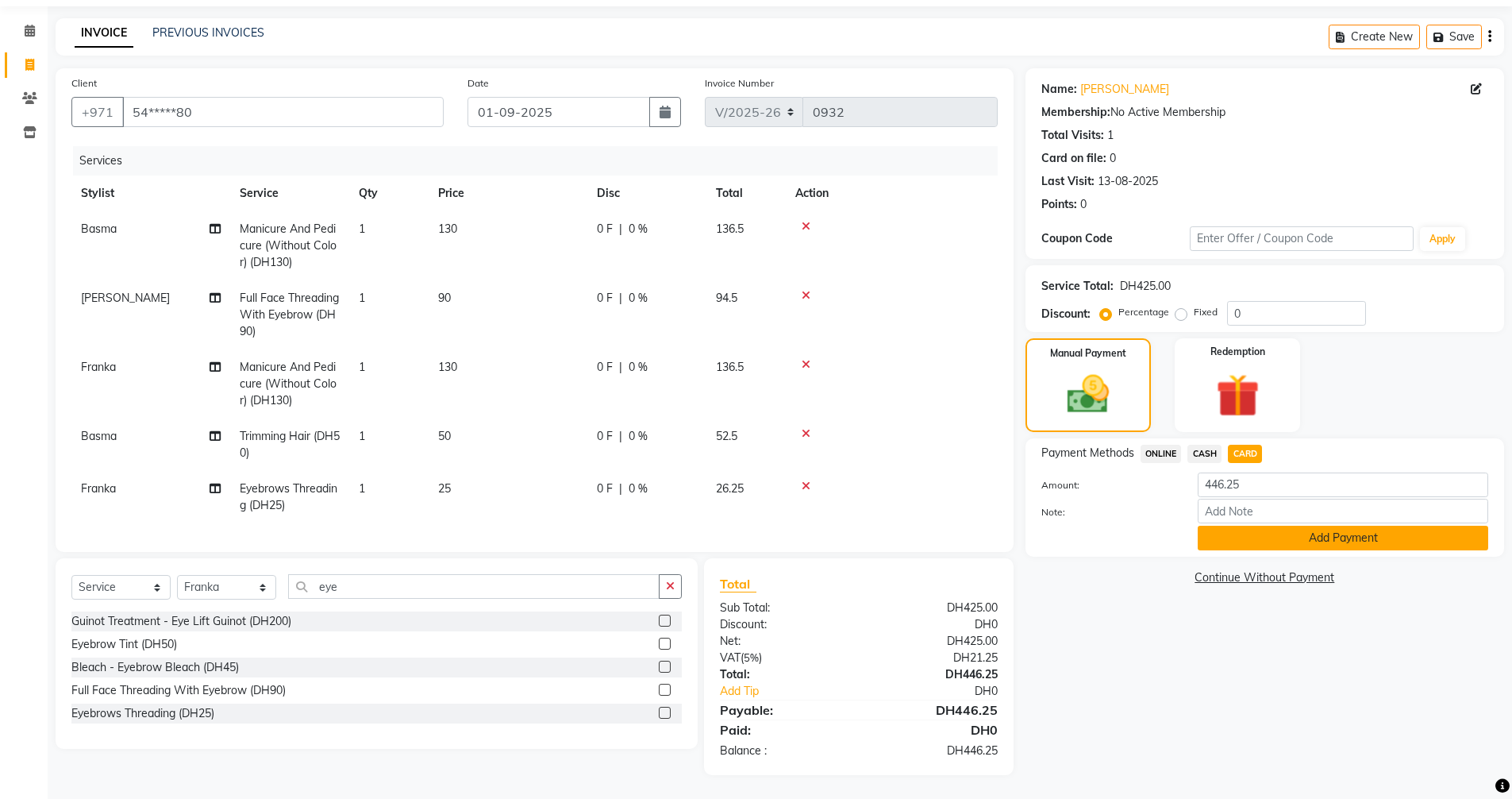
click at [1301, 527] on button "Add Payment" at bounding box center [1343, 538] width 290 height 25
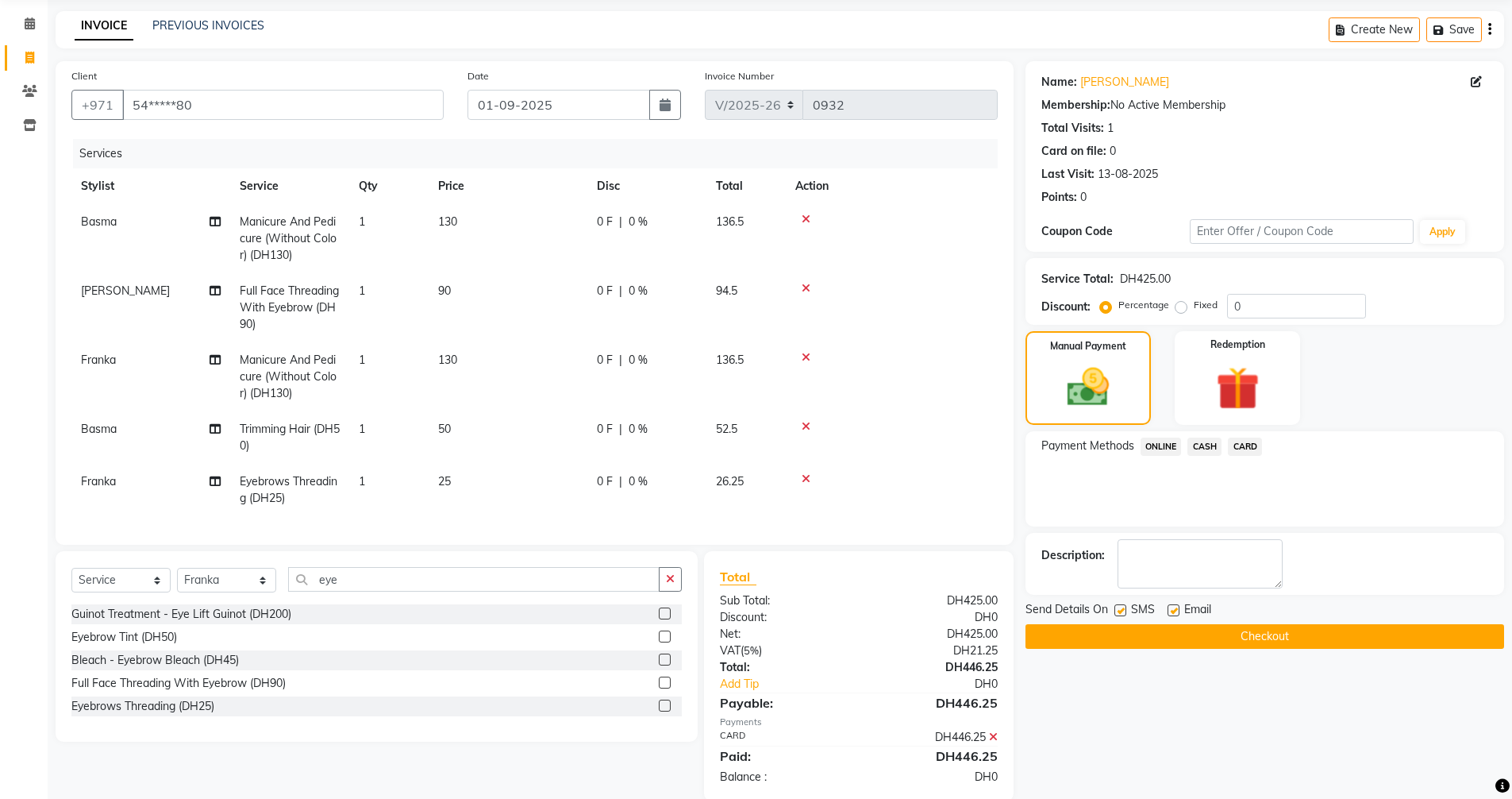
click at [1308, 626] on button "Checkout" at bounding box center [1265, 637] width 479 height 25
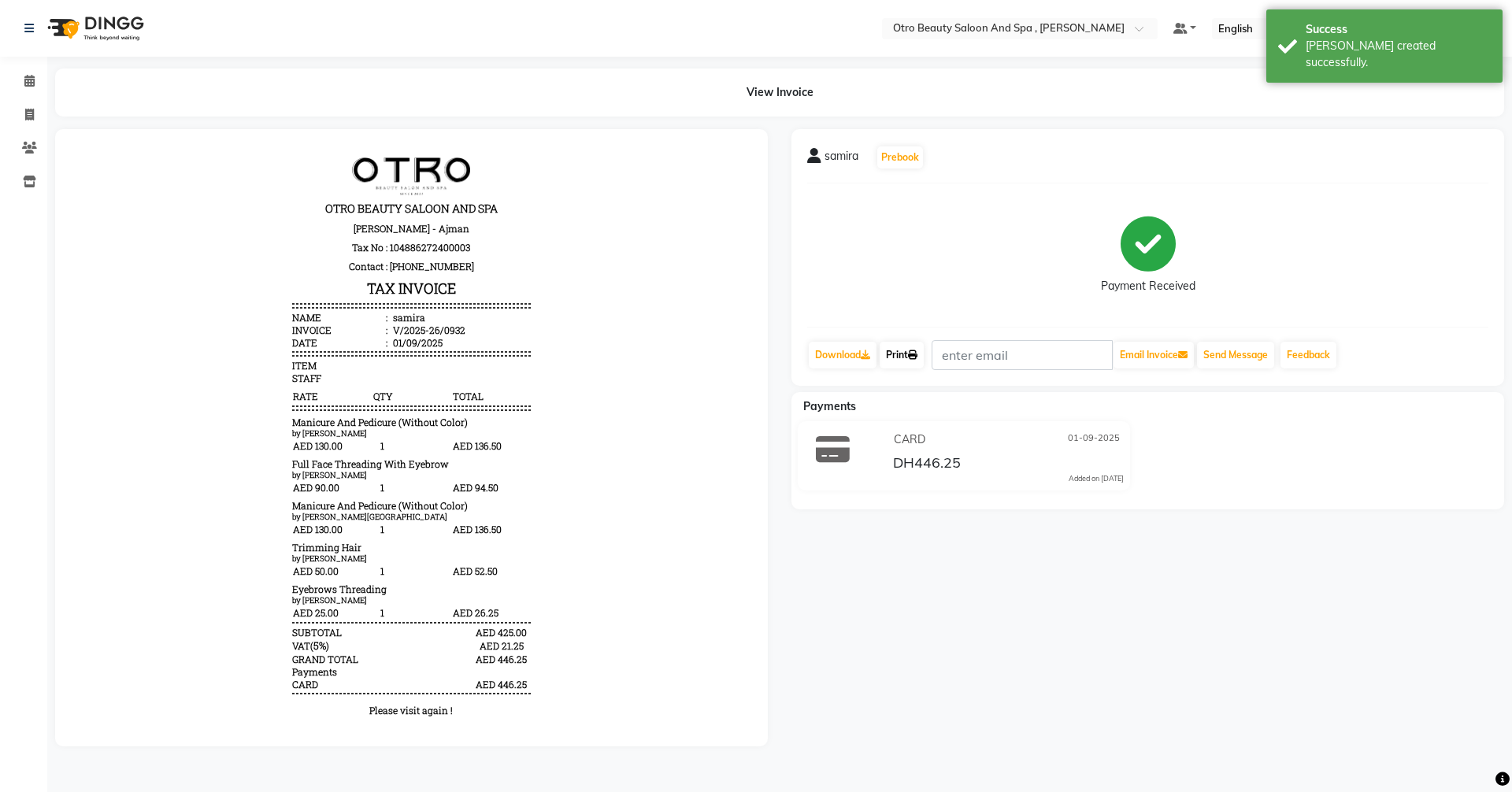
click at [904, 360] on link "Print" at bounding box center [902, 355] width 44 height 27
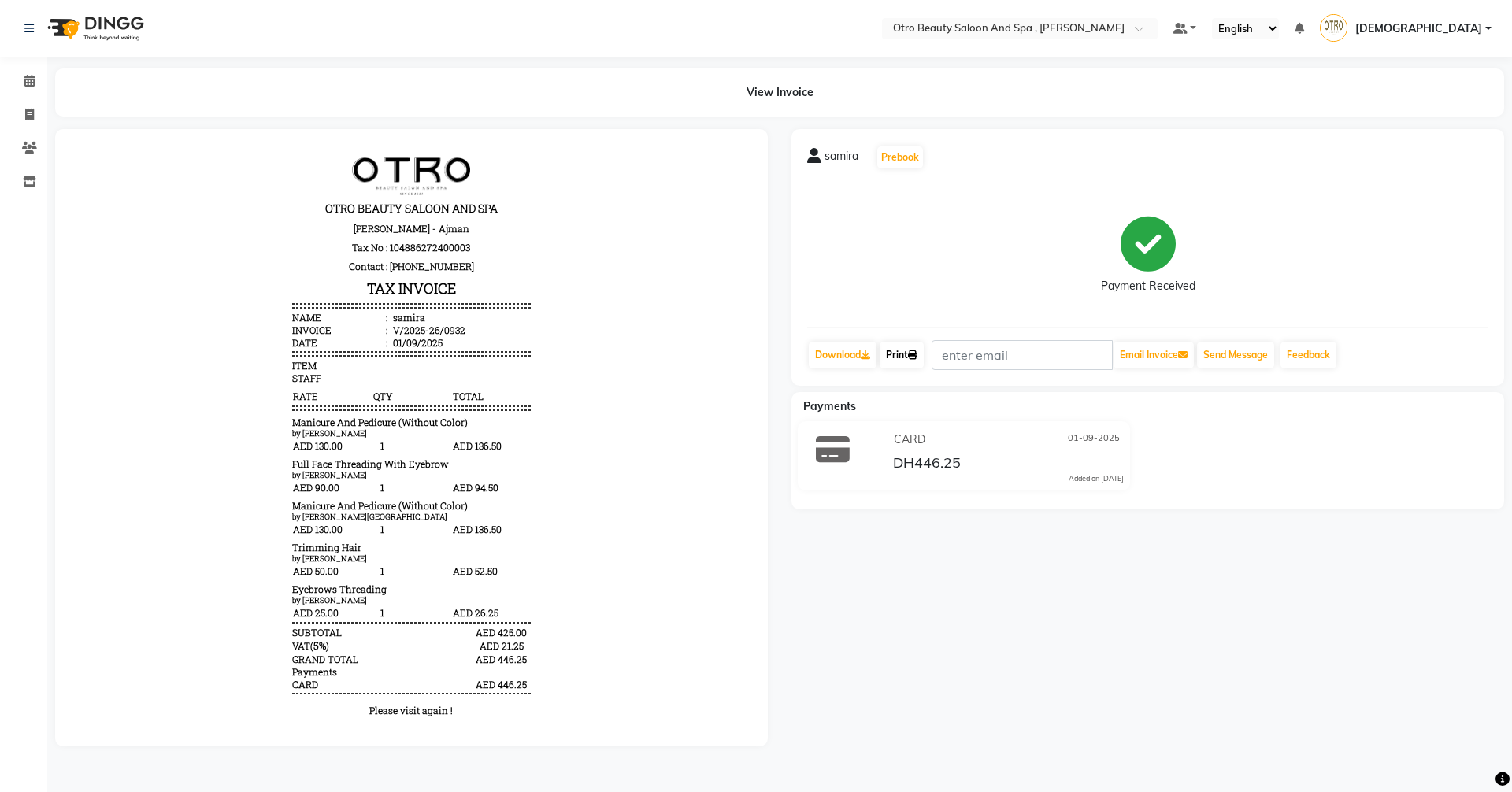
click at [899, 356] on link "Print" at bounding box center [902, 355] width 44 height 27
click at [30, 118] on icon at bounding box center [30, 115] width 9 height 11
select select "service"
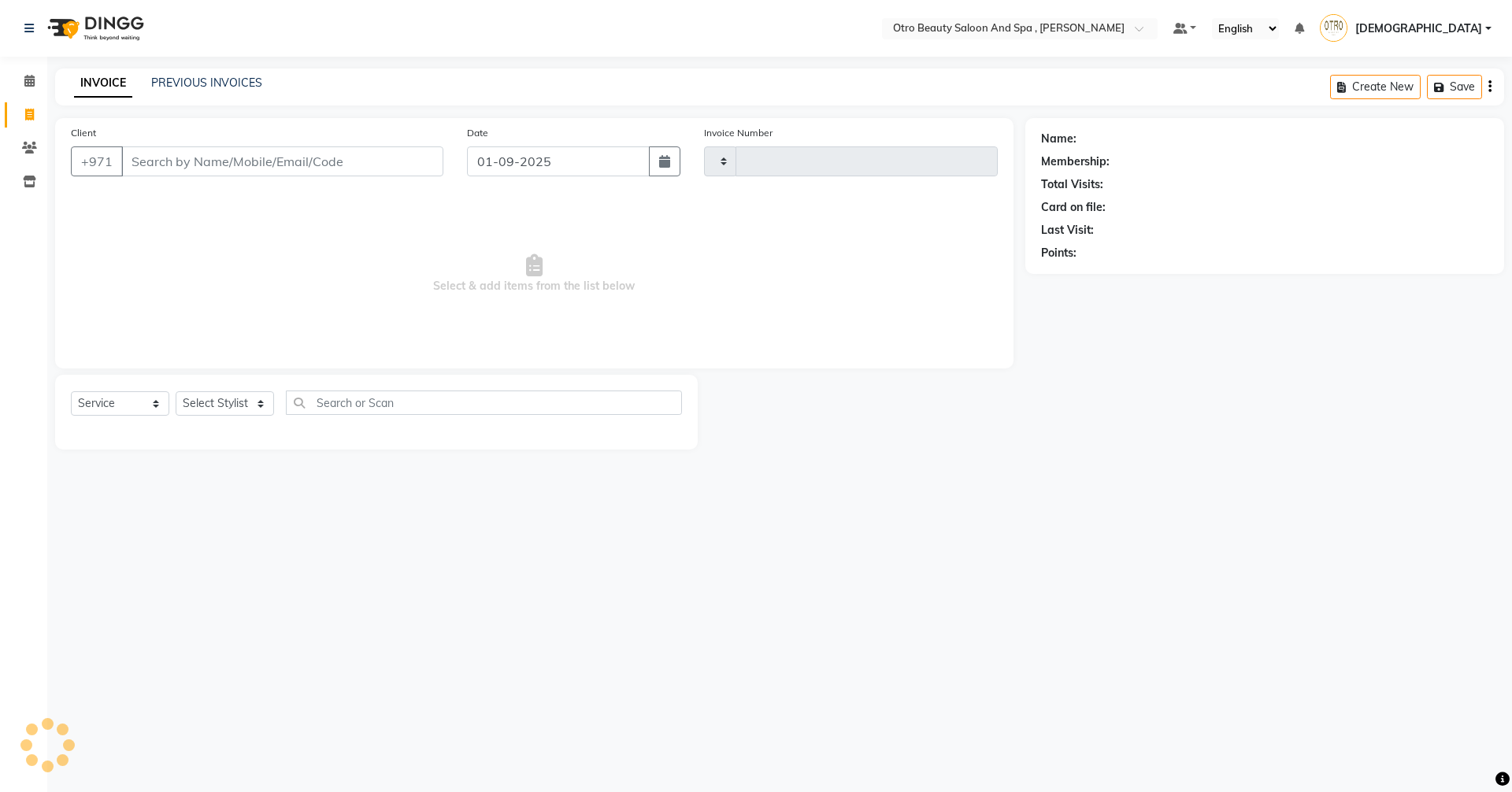
type input "0933"
select select "8622"
type input "5077768551"
click at [421, 166] on span "Add Client" at bounding box center [403, 161] width 62 height 16
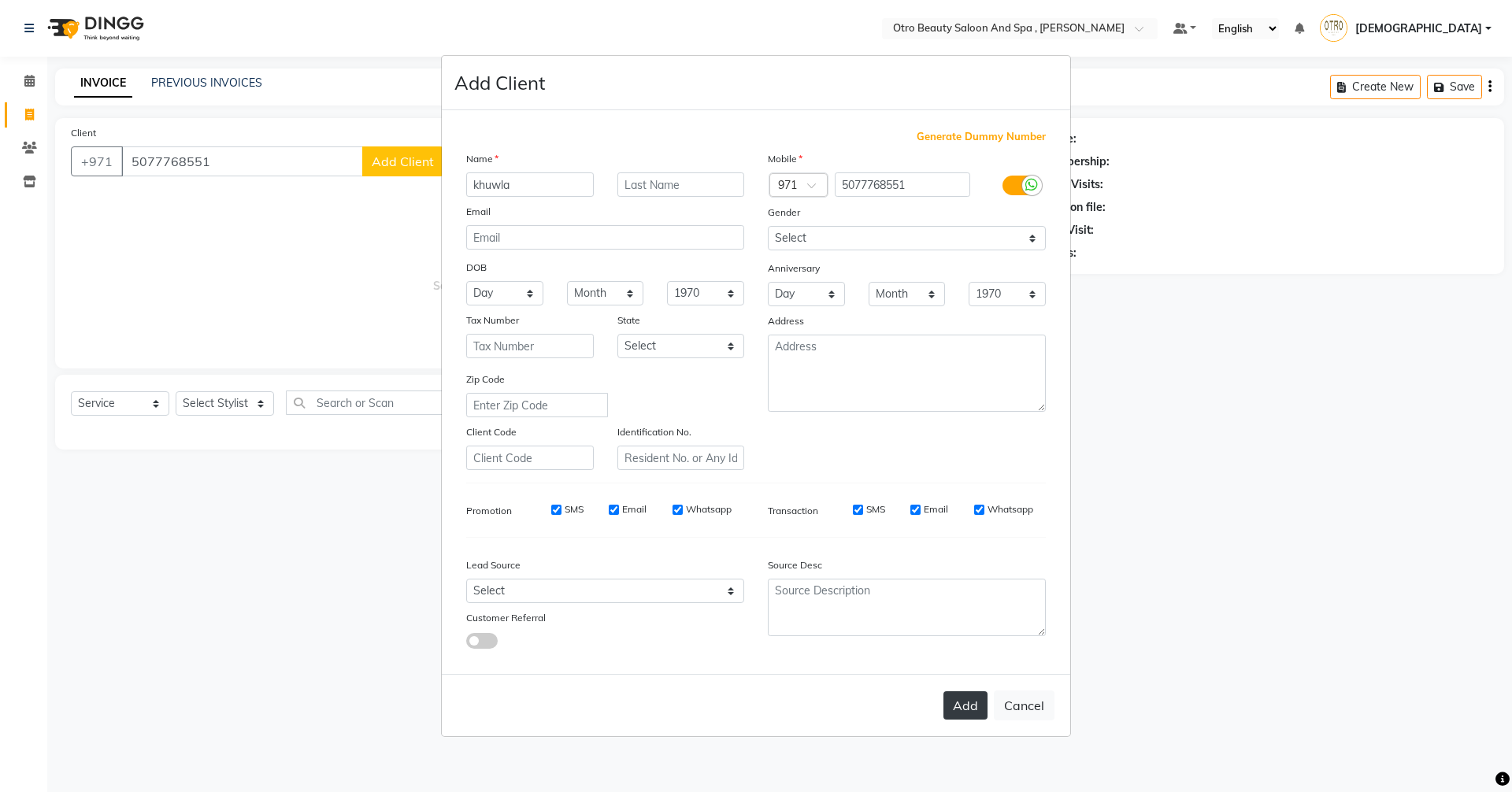
type input "khuwla"
click at [977, 710] on button "Add" at bounding box center [965, 705] width 44 height 29
type input "50******51"
select select
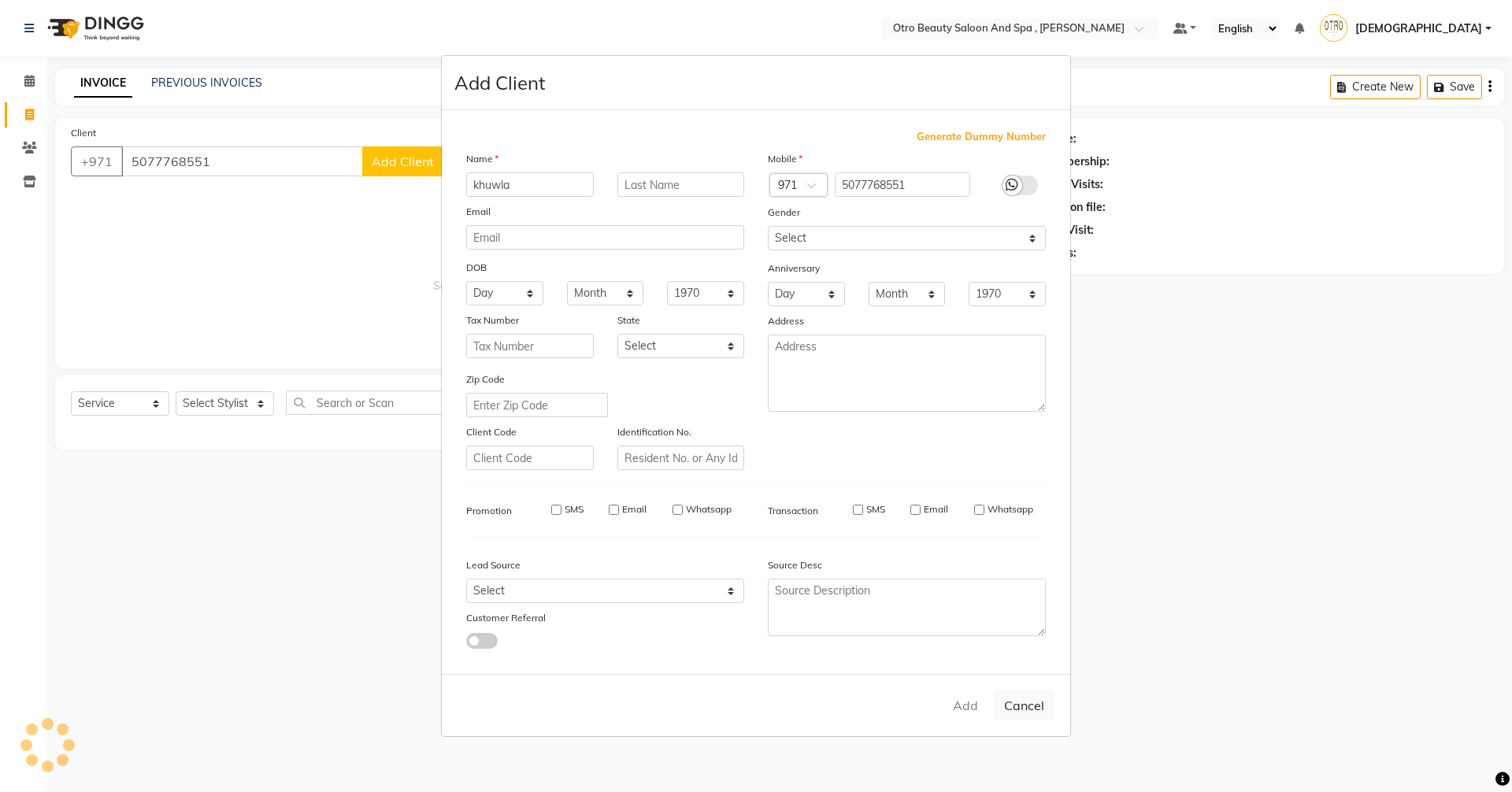
select select
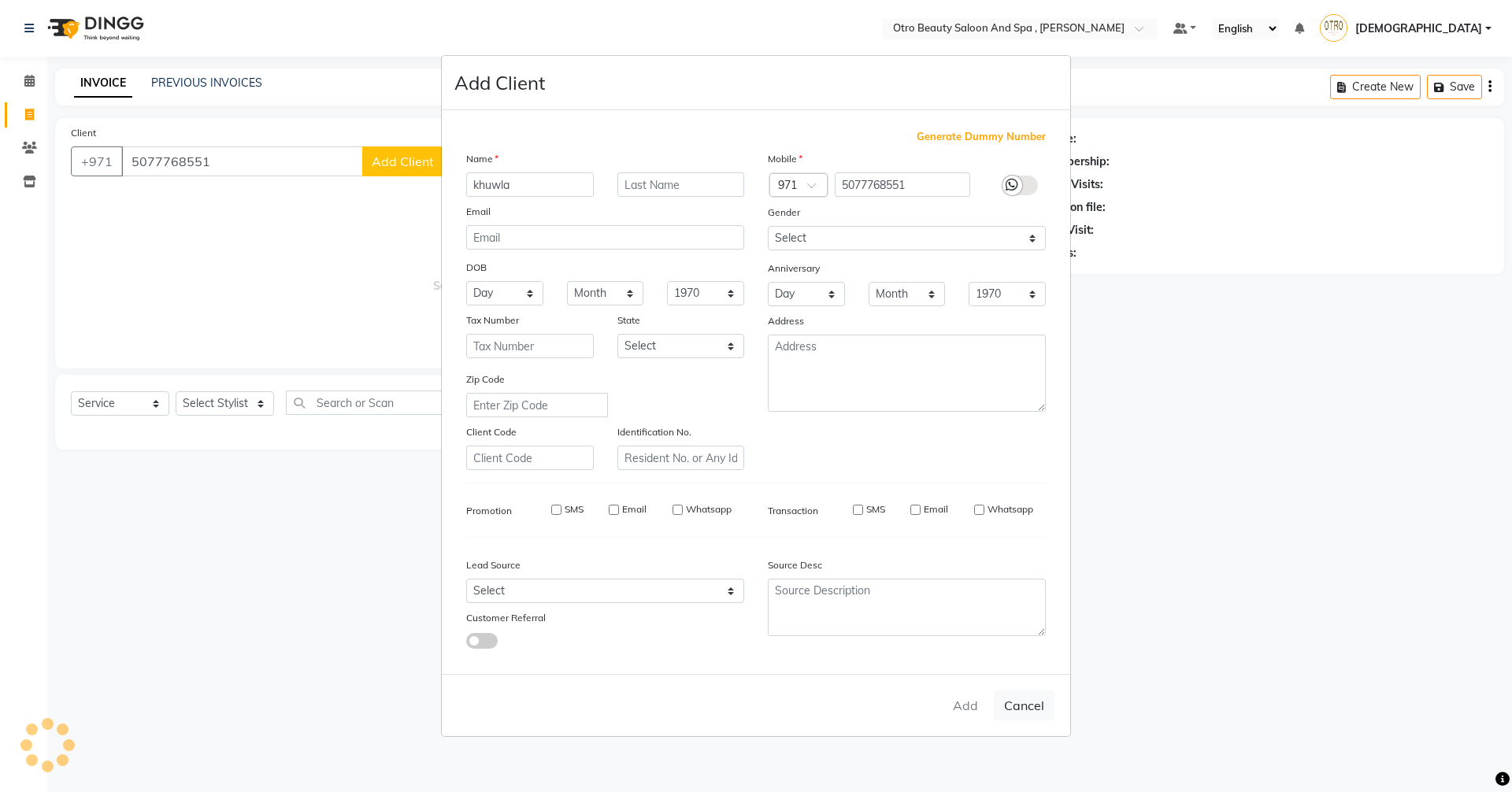
checkbox input "false"
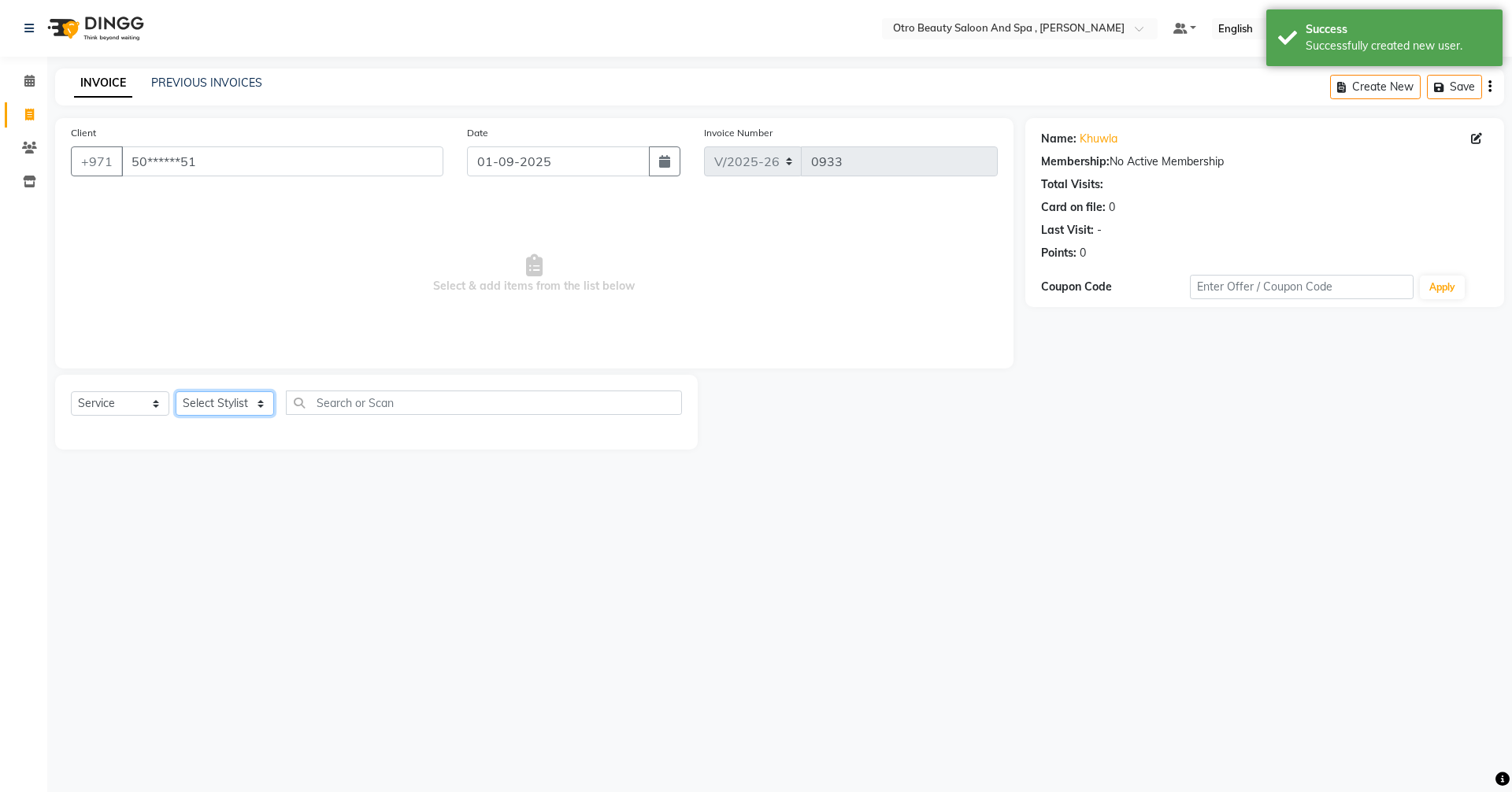
drag, startPoint x: 259, startPoint y: 406, endPoint x: 252, endPoint y: 398, distance: 10.6
click at [259, 406] on select "Select Stylist [PERSON_NAME] [PERSON_NAME] Hera Karuna [PERSON_NAME] Mamita [PE…" at bounding box center [225, 403] width 98 height 25
select select "86184"
click at [175, 391] on select "Select Stylist [PERSON_NAME] [PERSON_NAME] Hera Karuna [PERSON_NAME] Mamita [PE…" at bounding box center [225, 403] width 98 height 25
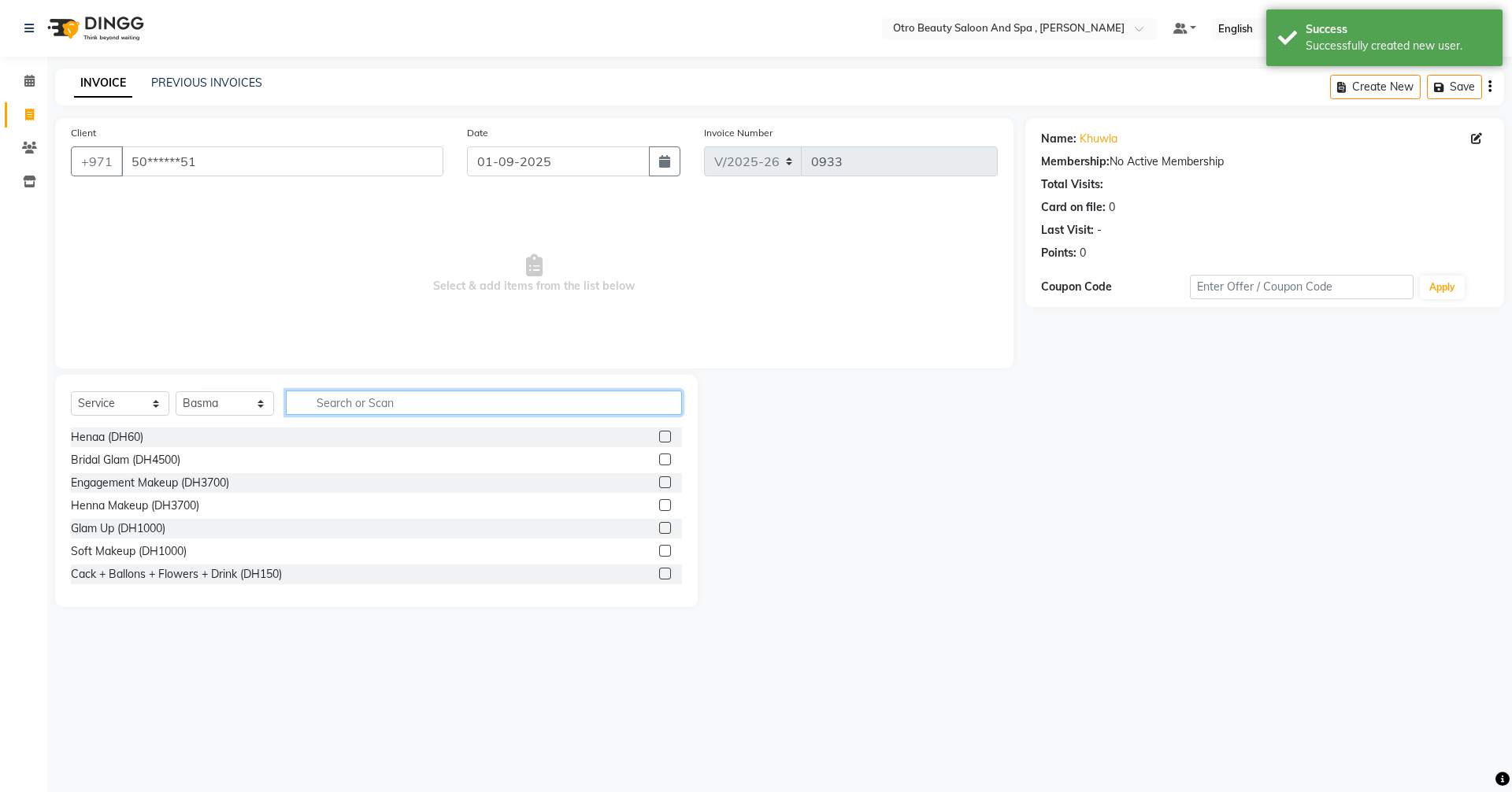
click at [408, 405] on input "text" at bounding box center [484, 403] width 396 height 25
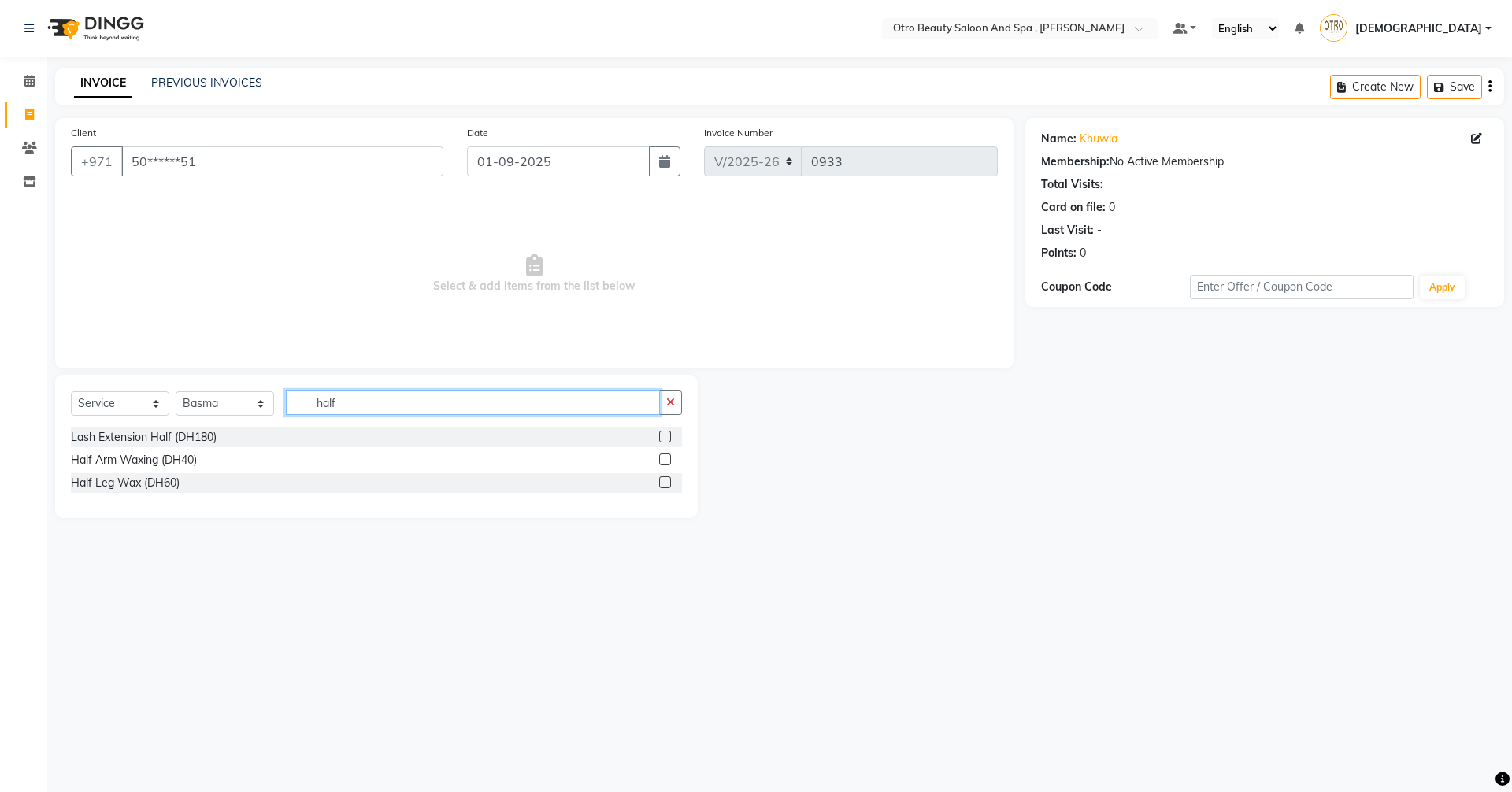
type input "half"
click at [668, 462] on label at bounding box center [665, 459] width 11 height 11
click at [668, 462] on input "checkbox" at bounding box center [664, 460] width 10 height 10
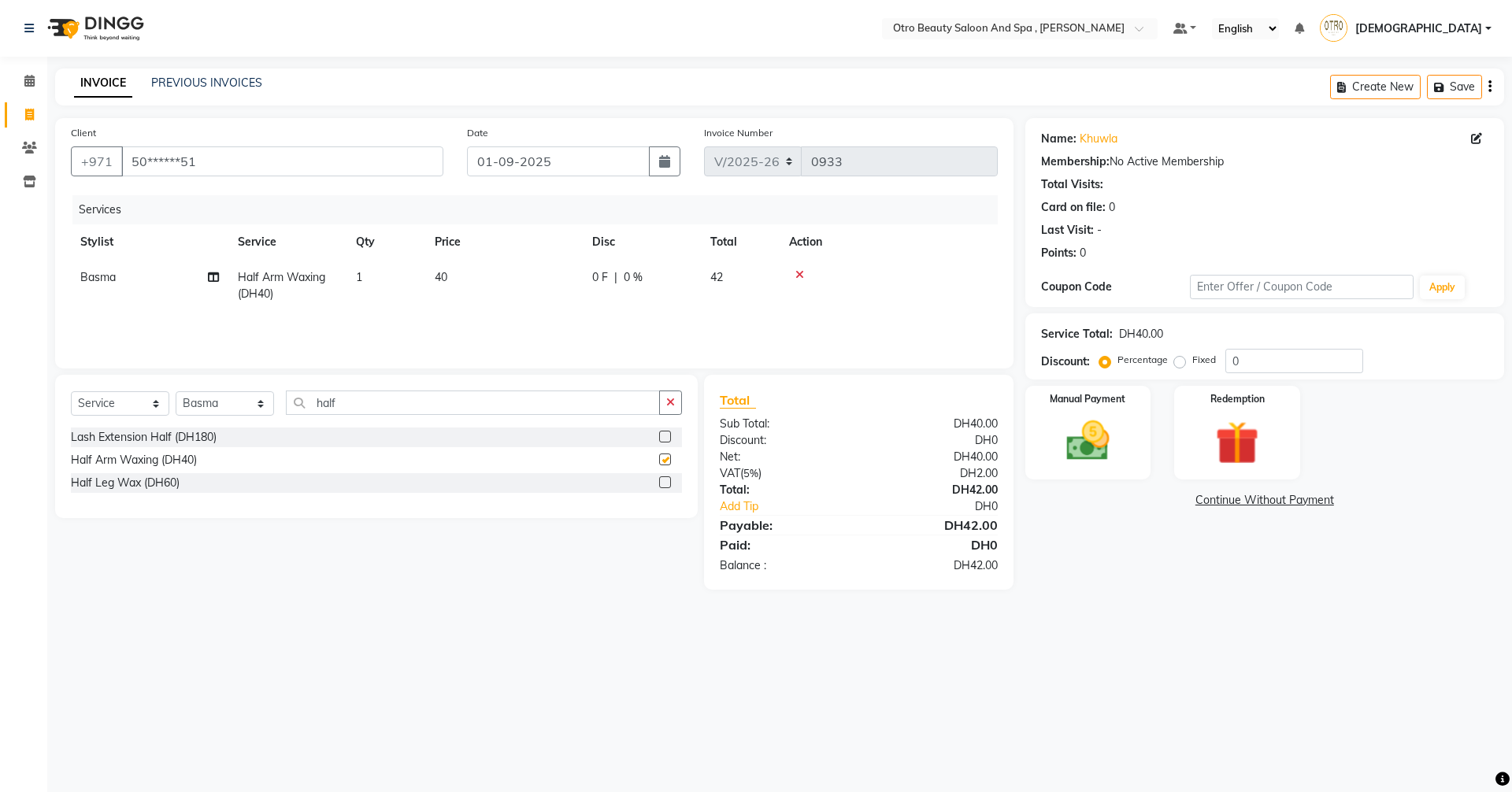
checkbox input "false"
click at [367, 389] on div "Select Service Product Membership Package Voucher Prepaid Gift Card Select Styl…" at bounding box center [376, 446] width 643 height 143
click at [361, 400] on input "half" at bounding box center [473, 403] width 374 height 25
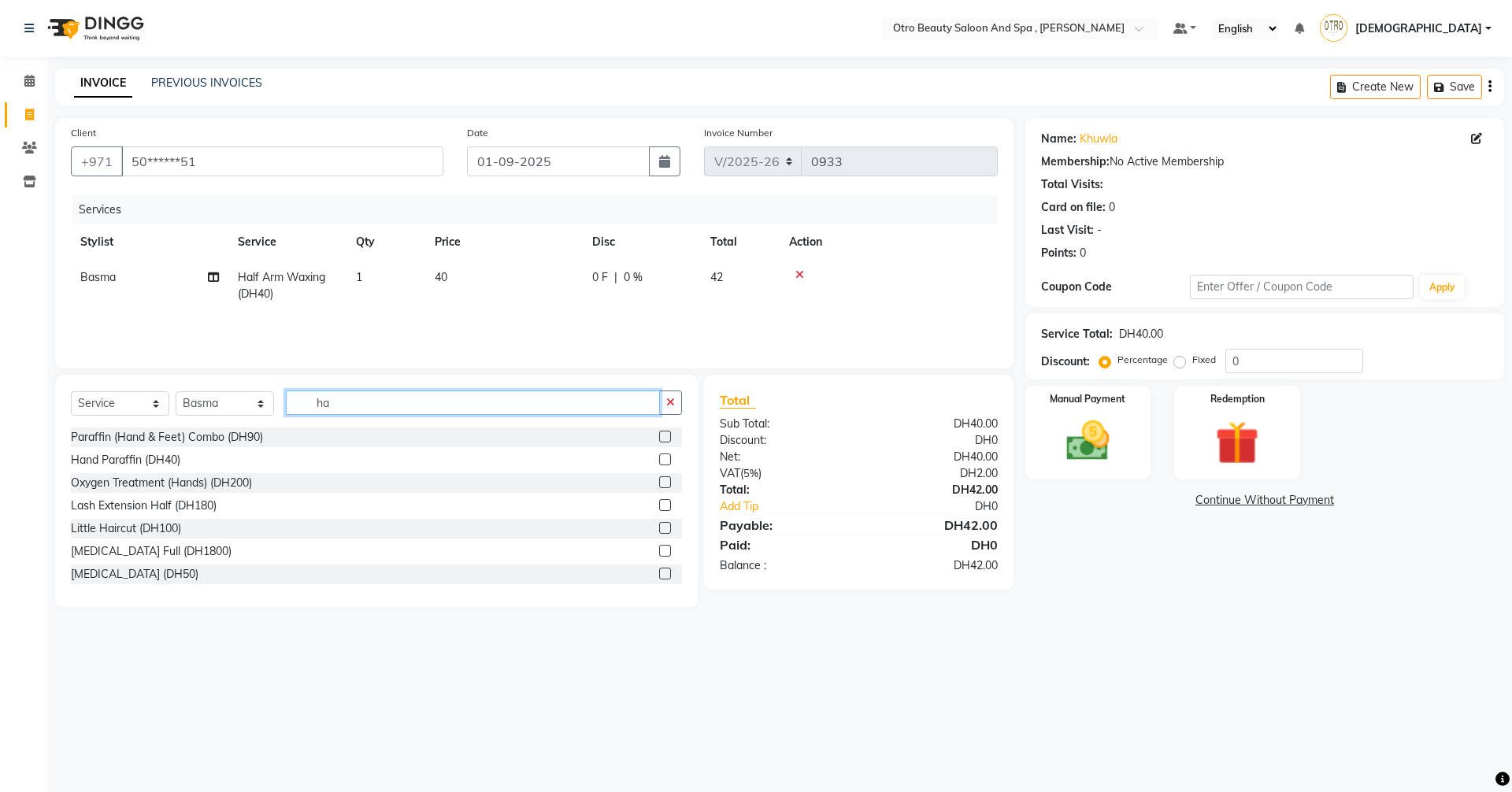
type input "h"
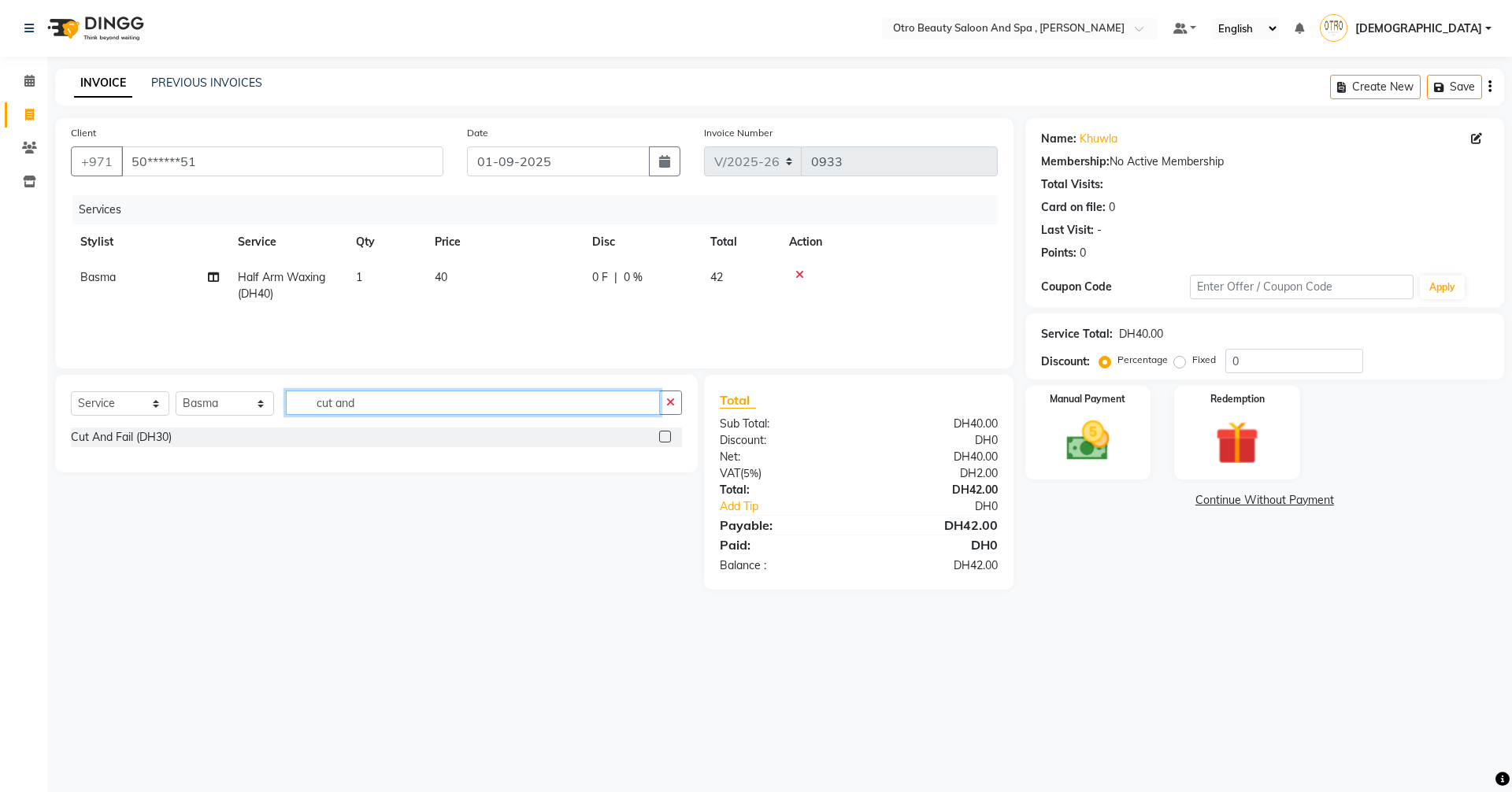
type input "cut and"
click at [668, 439] on label at bounding box center [665, 436] width 11 height 11
click at [668, 439] on input "checkbox" at bounding box center [664, 437] width 10 height 10
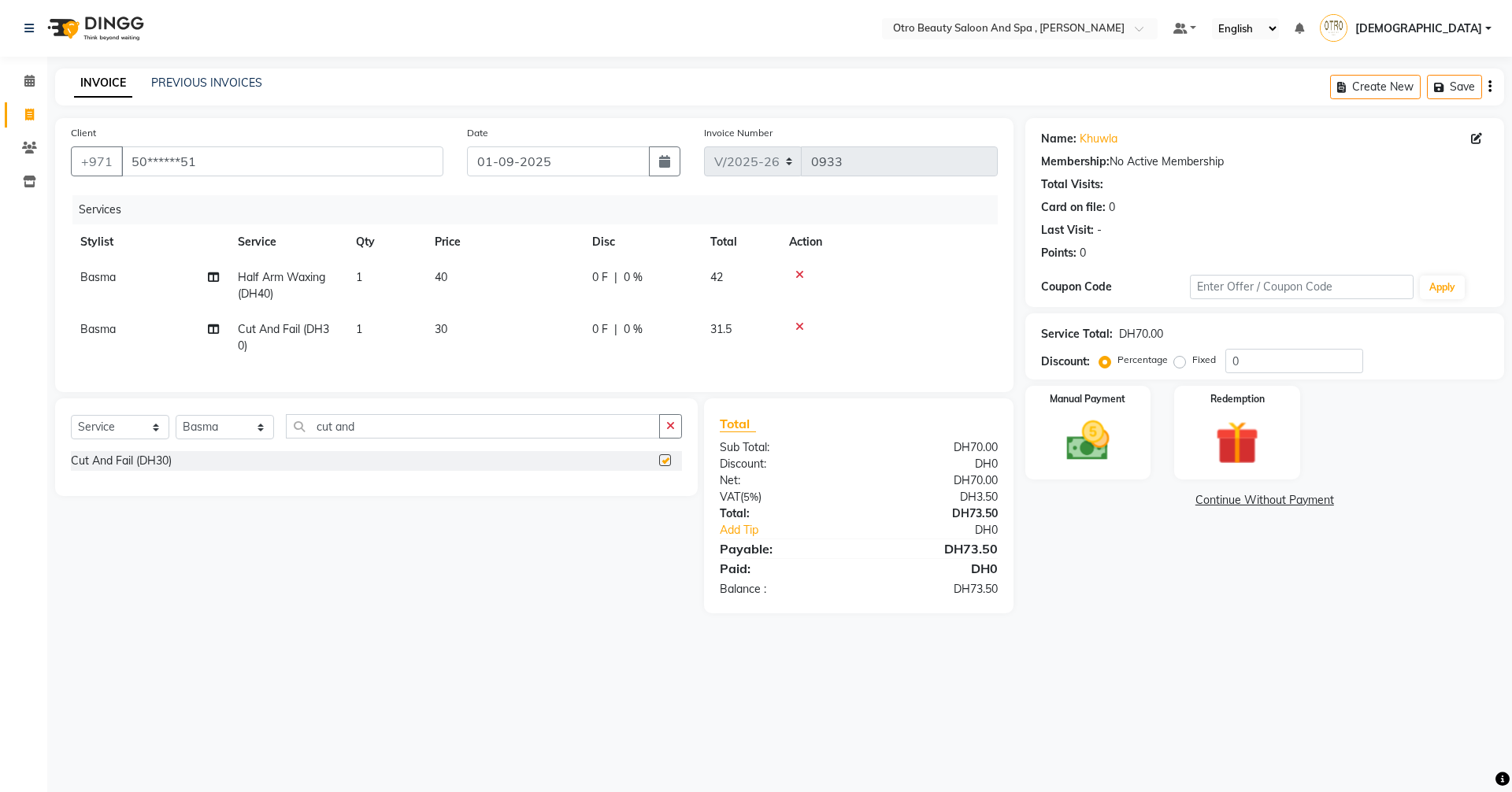
checkbox input "false"
click at [256, 439] on select "Select Stylist [PERSON_NAME] [PERSON_NAME] Hera Karuna [PERSON_NAME] Mamita [PE…" at bounding box center [225, 427] width 98 height 25
select select "86597"
click at [175, 426] on select "Select Stylist [PERSON_NAME] [PERSON_NAME] Hera Karuna [PERSON_NAME] Mamita [PE…" at bounding box center [225, 427] width 98 height 25
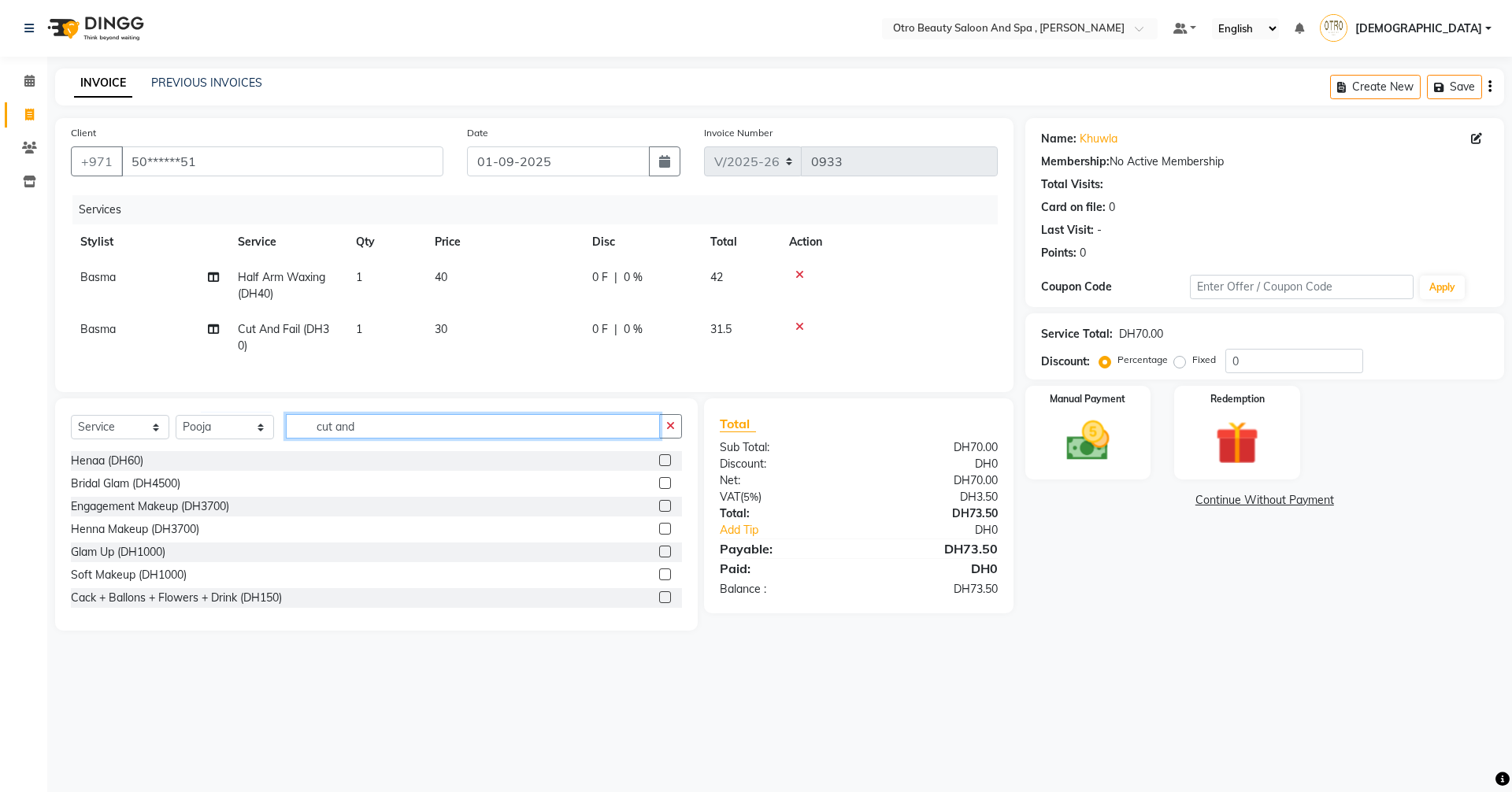
click at [365, 437] on input "cut and" at bounding box center [473, 426] width 374 height 25
type input "c"
type input "eye"
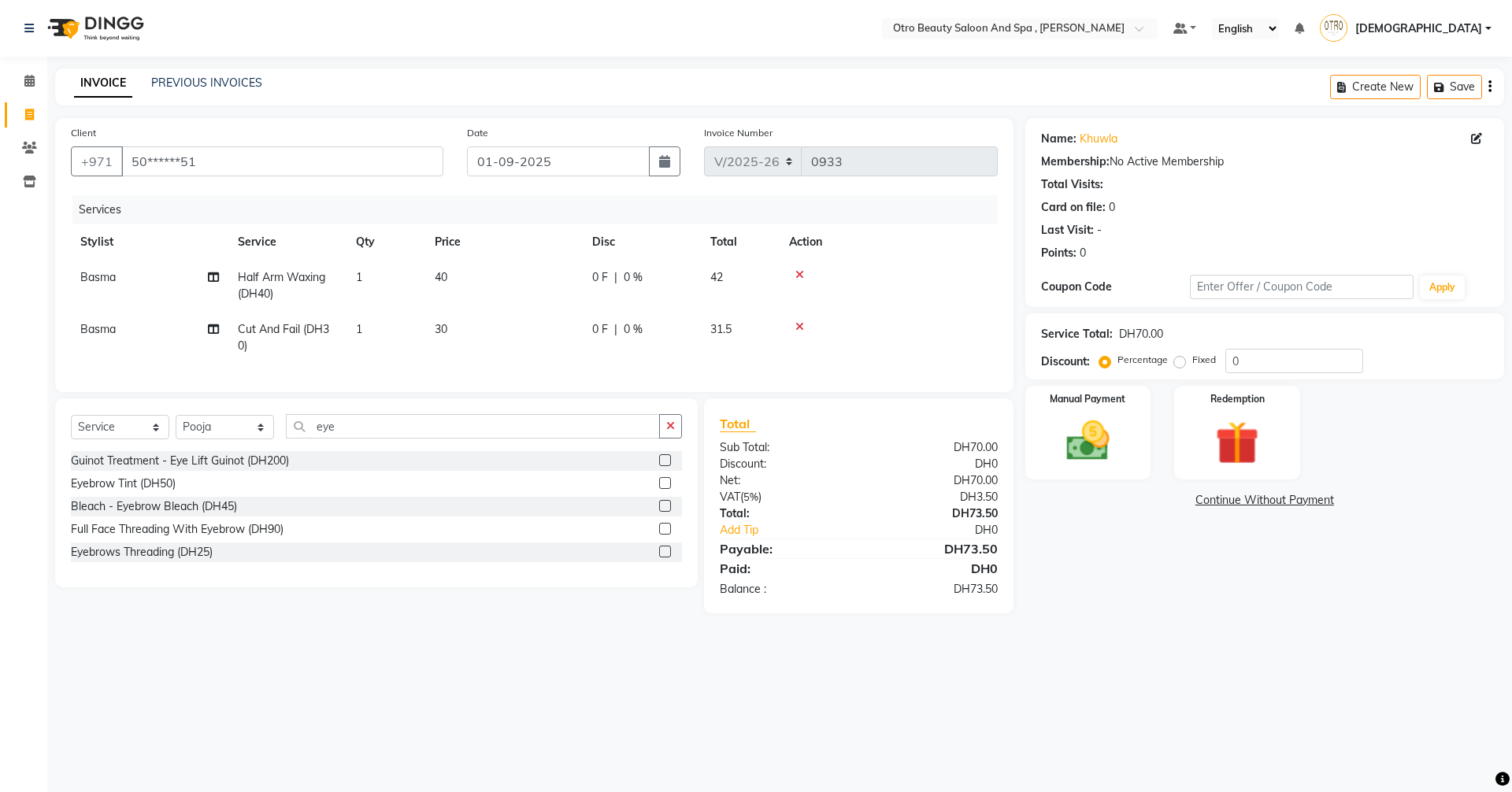
click at [663, 558] on label at bounding box center [665, 551] width 11 height 11
click at [663, 558] on input "checkbox" at bounding box center [664, 552] width 10 height 10
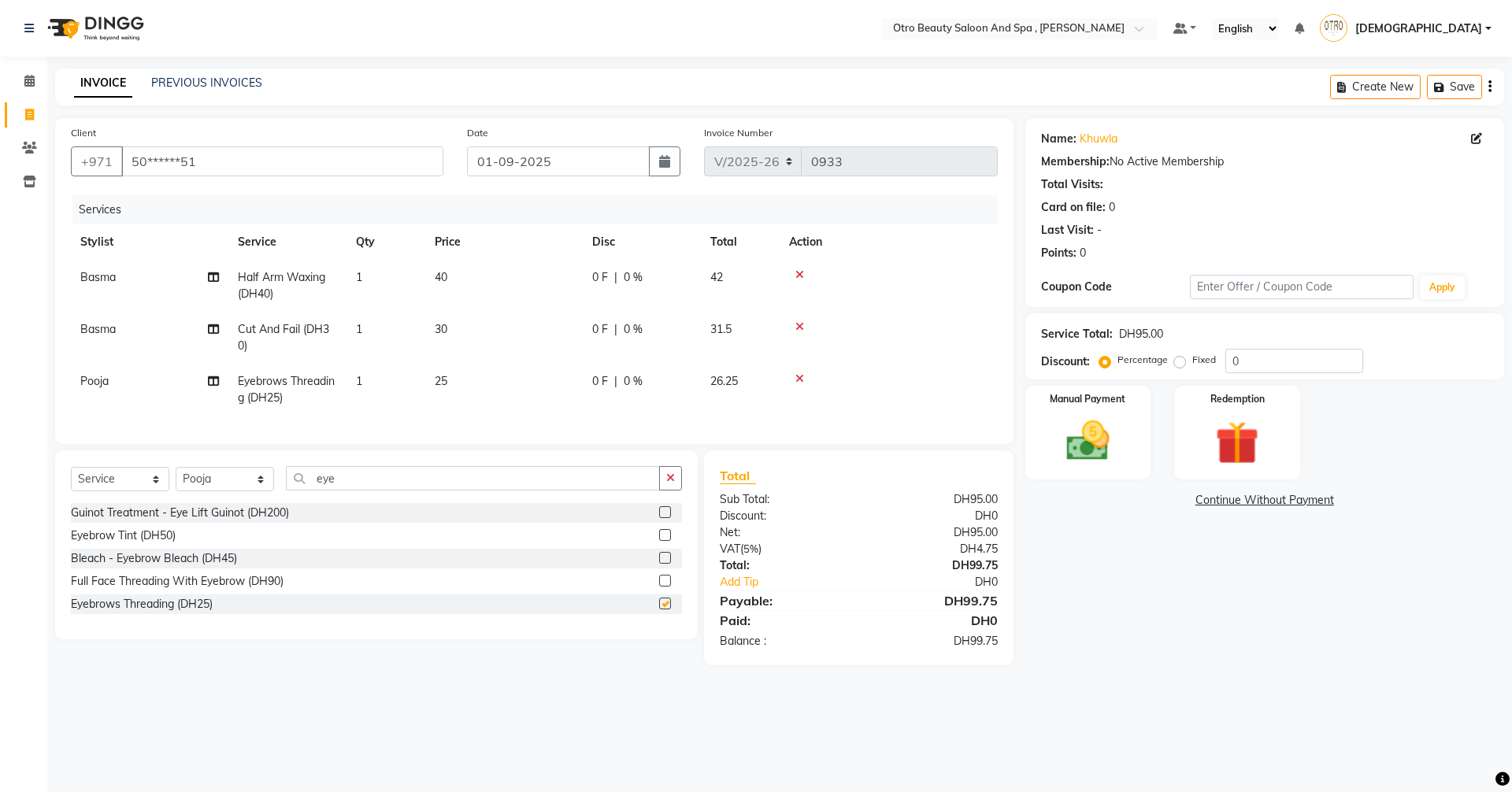
checkbox input "false"
click at [374, 482] on input "eye" at bounding box center [473, 479] width 374 height 25
type input "e"
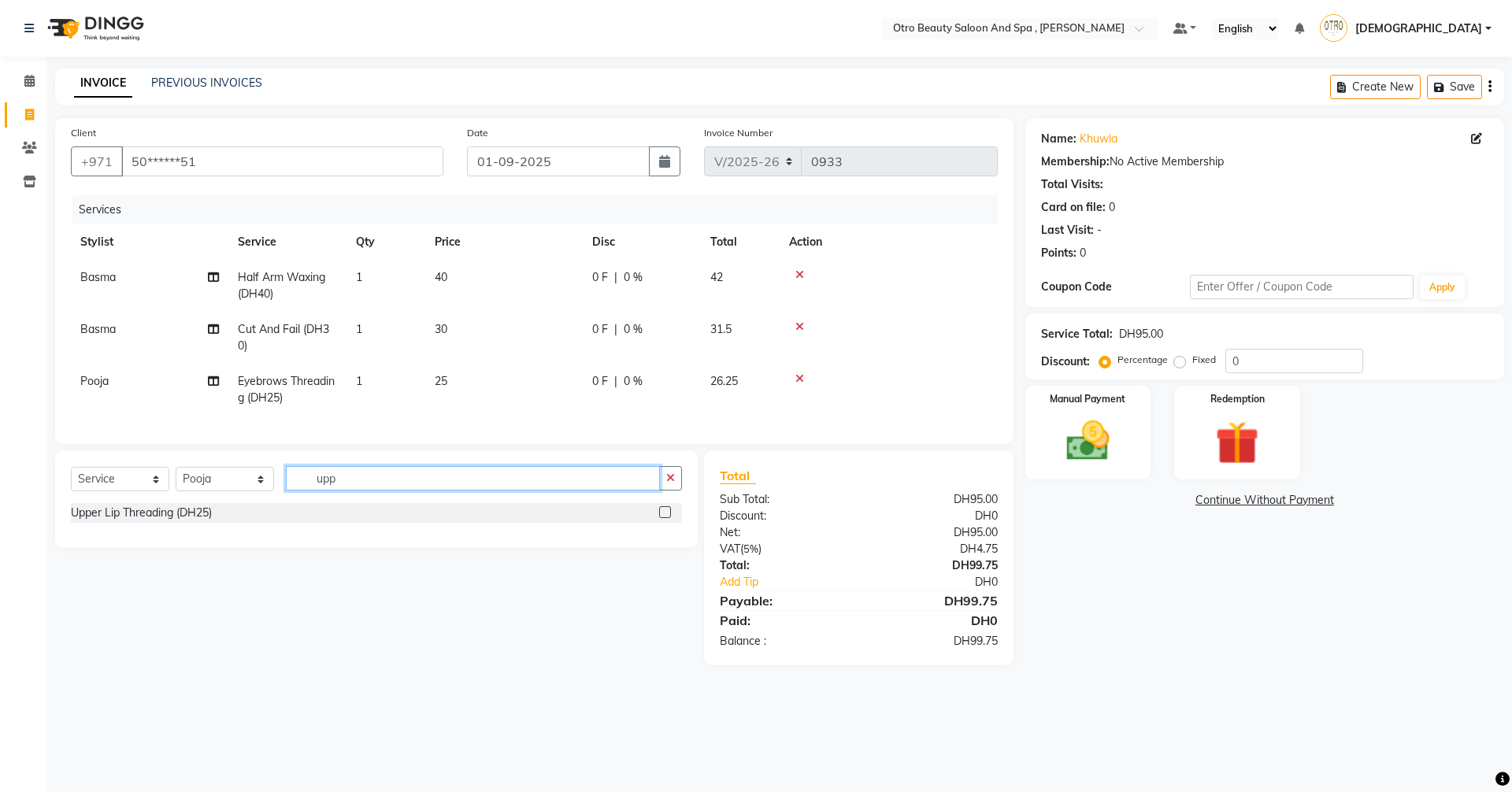
type input "upp"
click at [666, 518] on label at bounding box center [665, 512] width 11 height 11
click at [666, 518] on input "checkbox" at bounding box center [664, 512] width 10 height 10
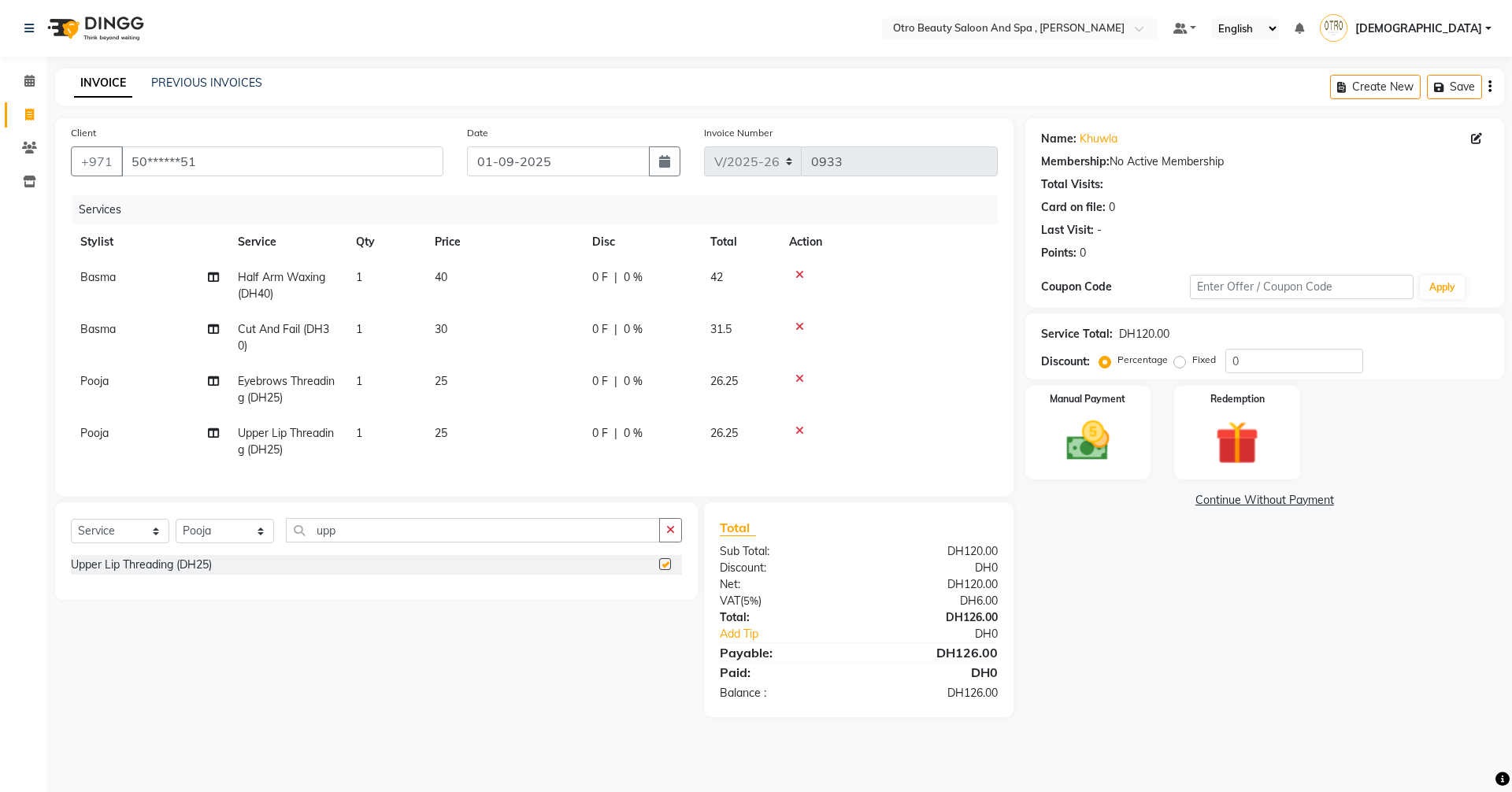
checkbox input "false"
click at [1078, 415] on img at bounding box center [1087, 440] width 73 height 52
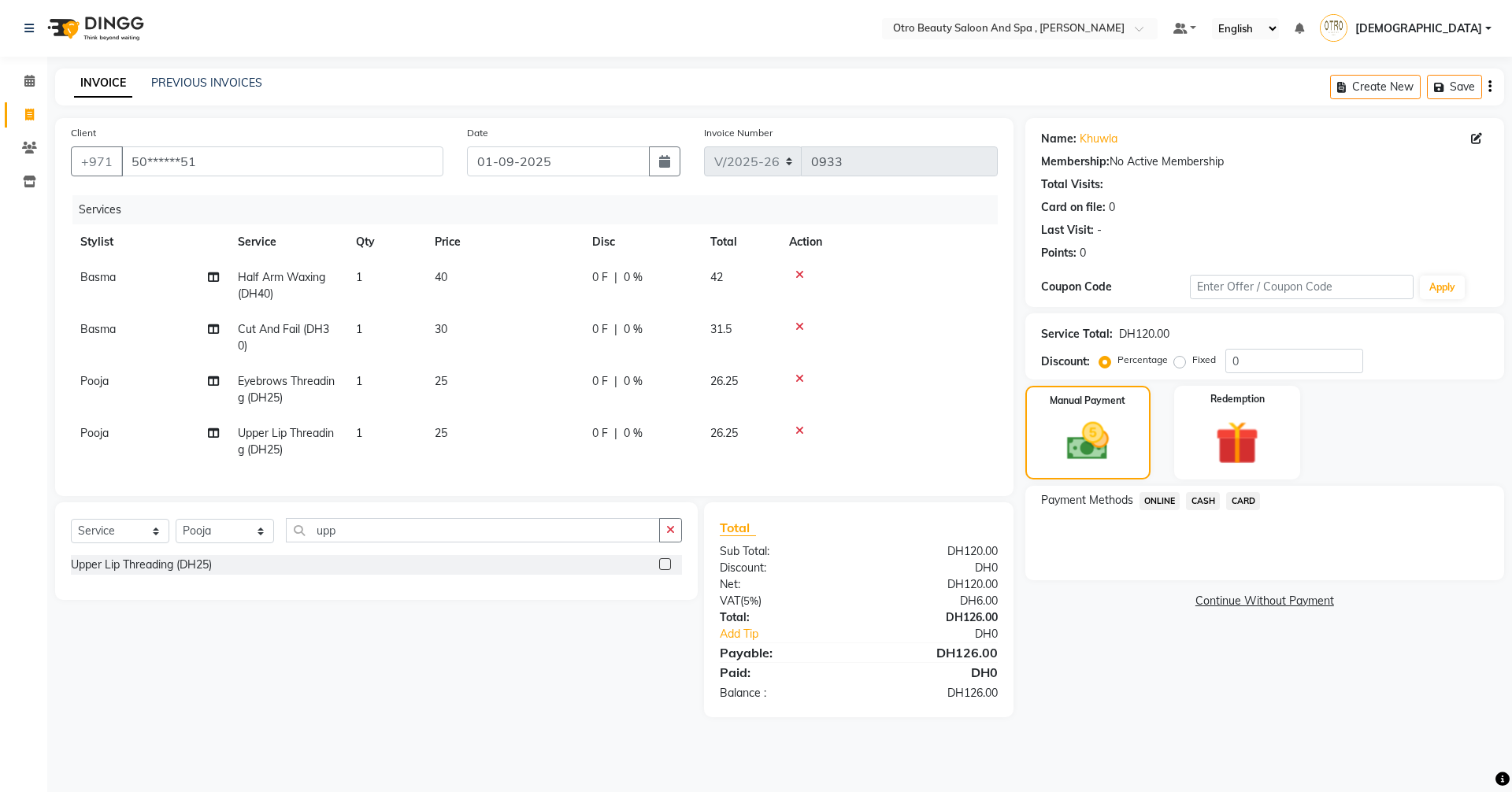
click at [1237, 504] on span "CARD" at bounding box center [1242, 501] width 34 height 18
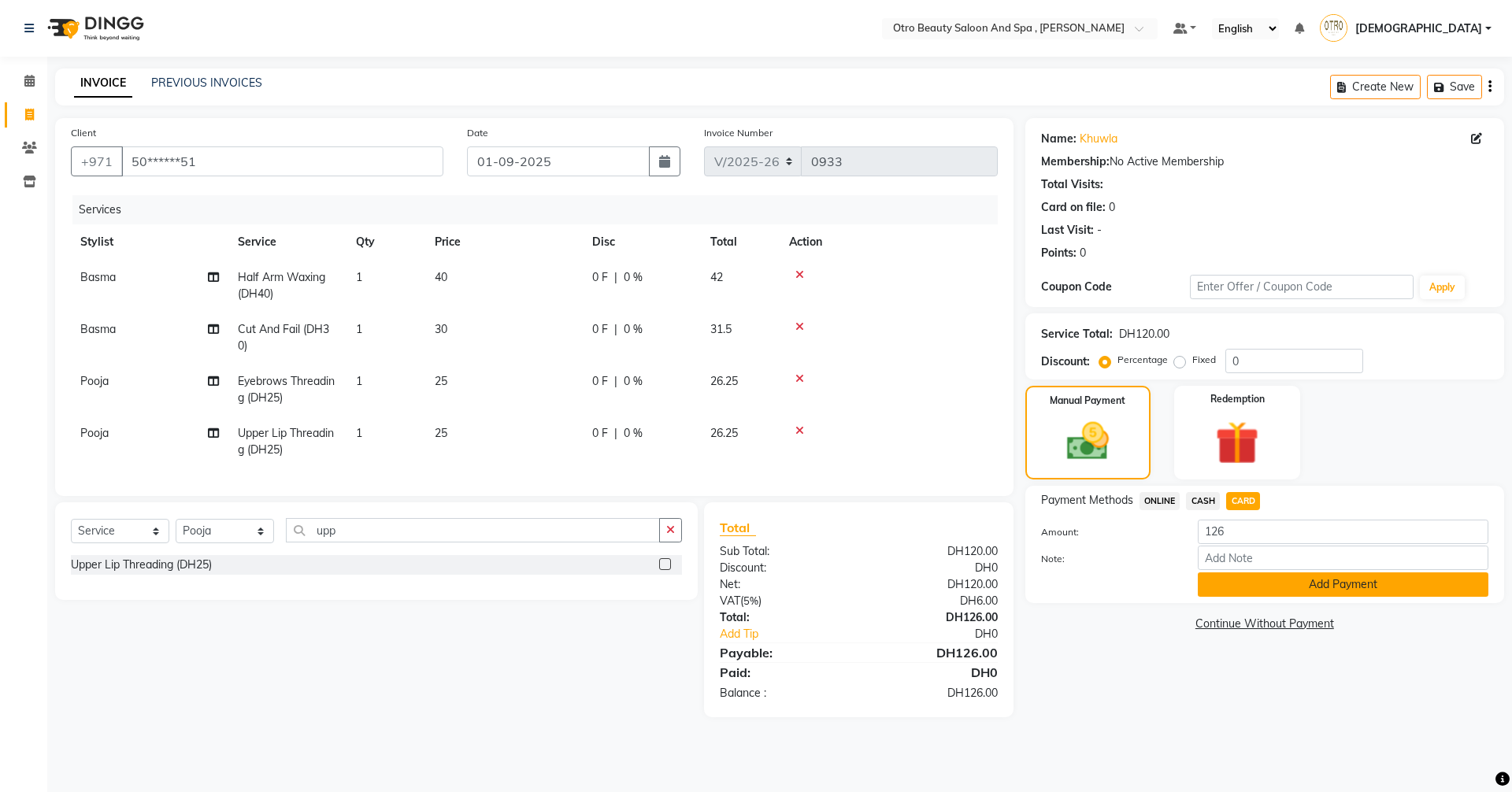
click at [1294, 594] on button "Add Payment" at bounding box center [1343, 585] width 290 height 25
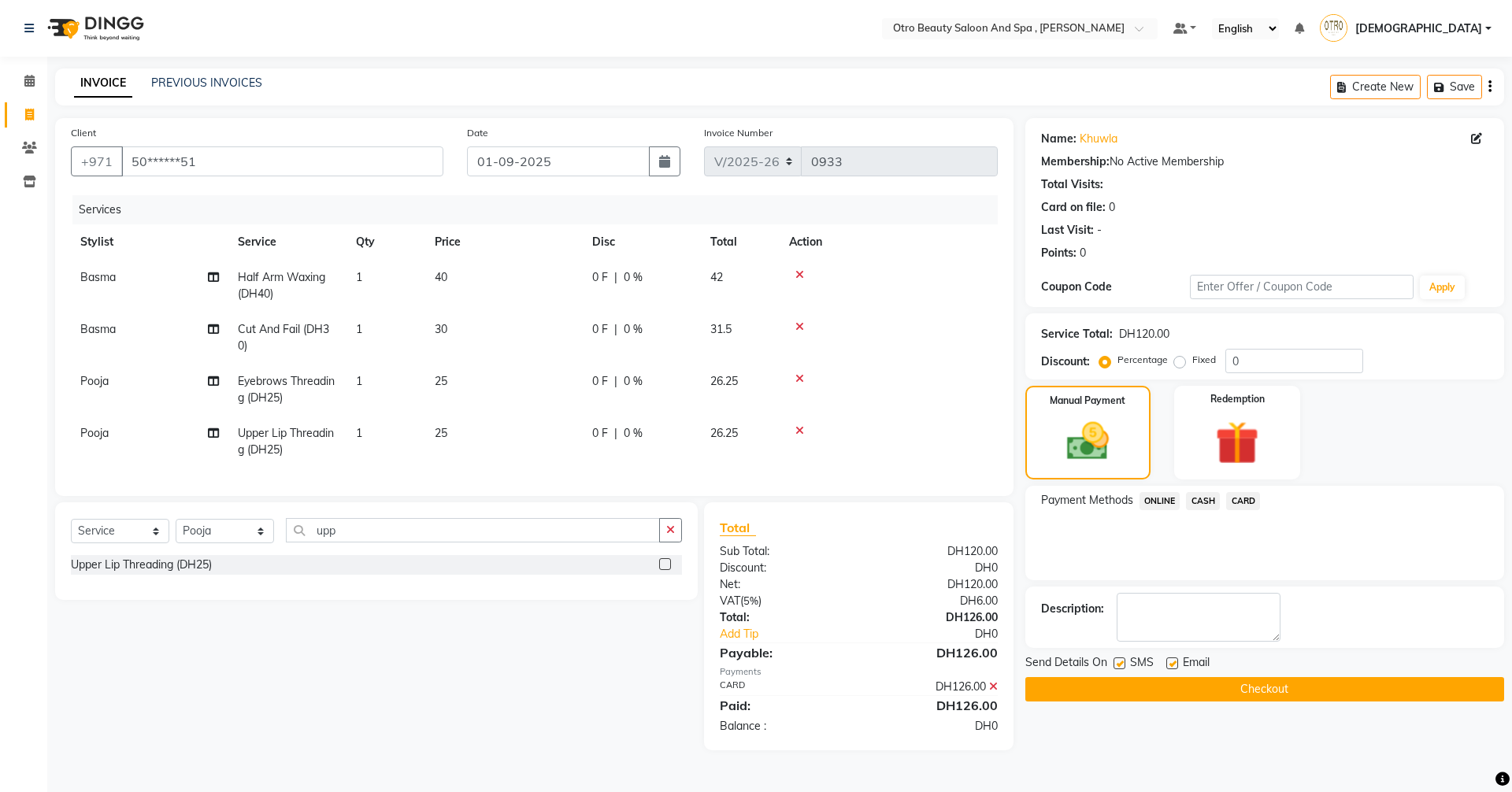
click at [1300, 690] on button "Checkout" at bounding box center [1264, 690] width 479 height 25
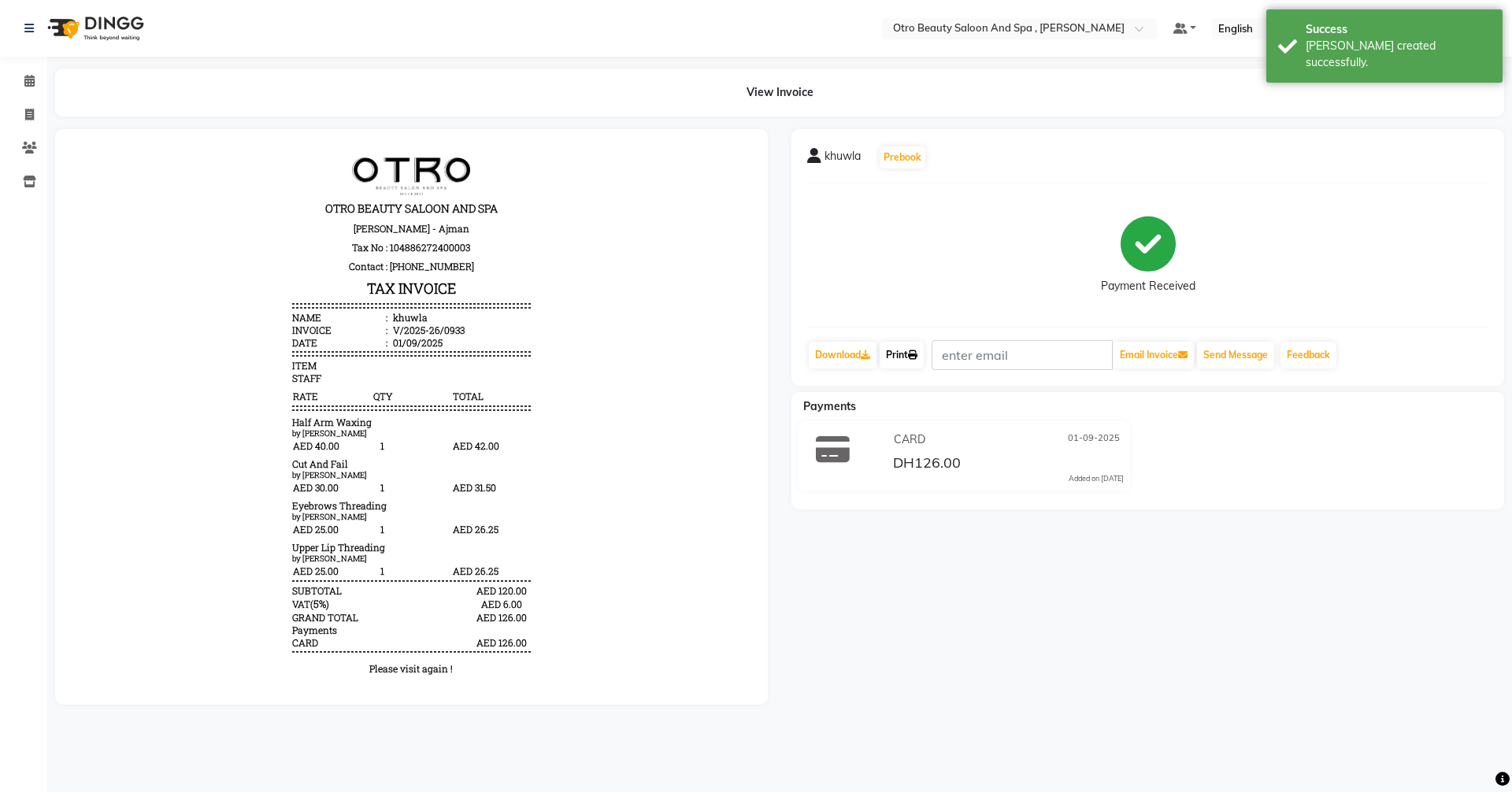
click at [898, 360] on link "Print" at bounding box center [902, 355] width 44 height 27
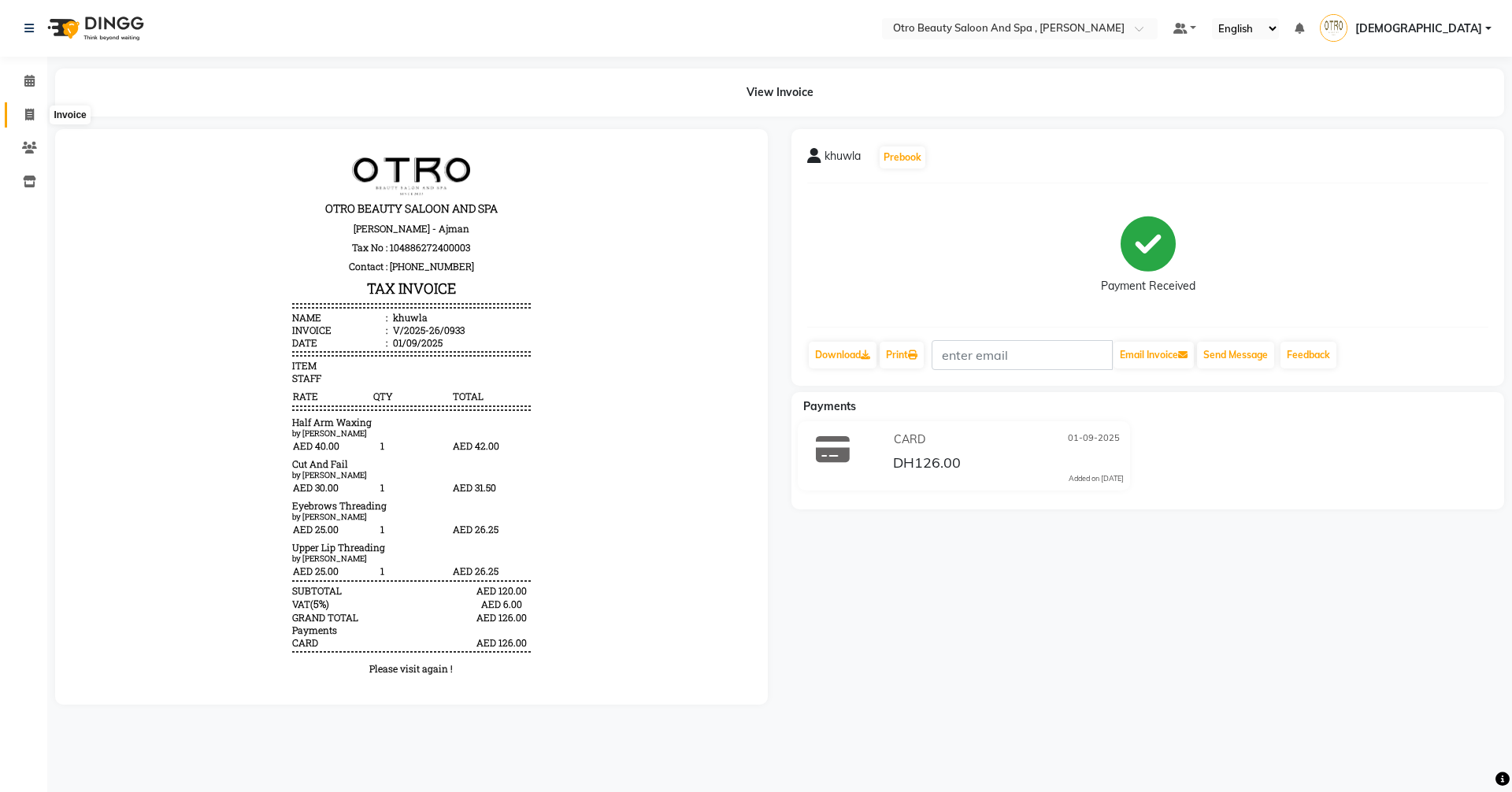
click at [26, 120] on icon at bounding box center [30, 115] width 9 height 11
select select "8622"
select select "service"
